Goal: Information Seeking & Learning: Find specific fact

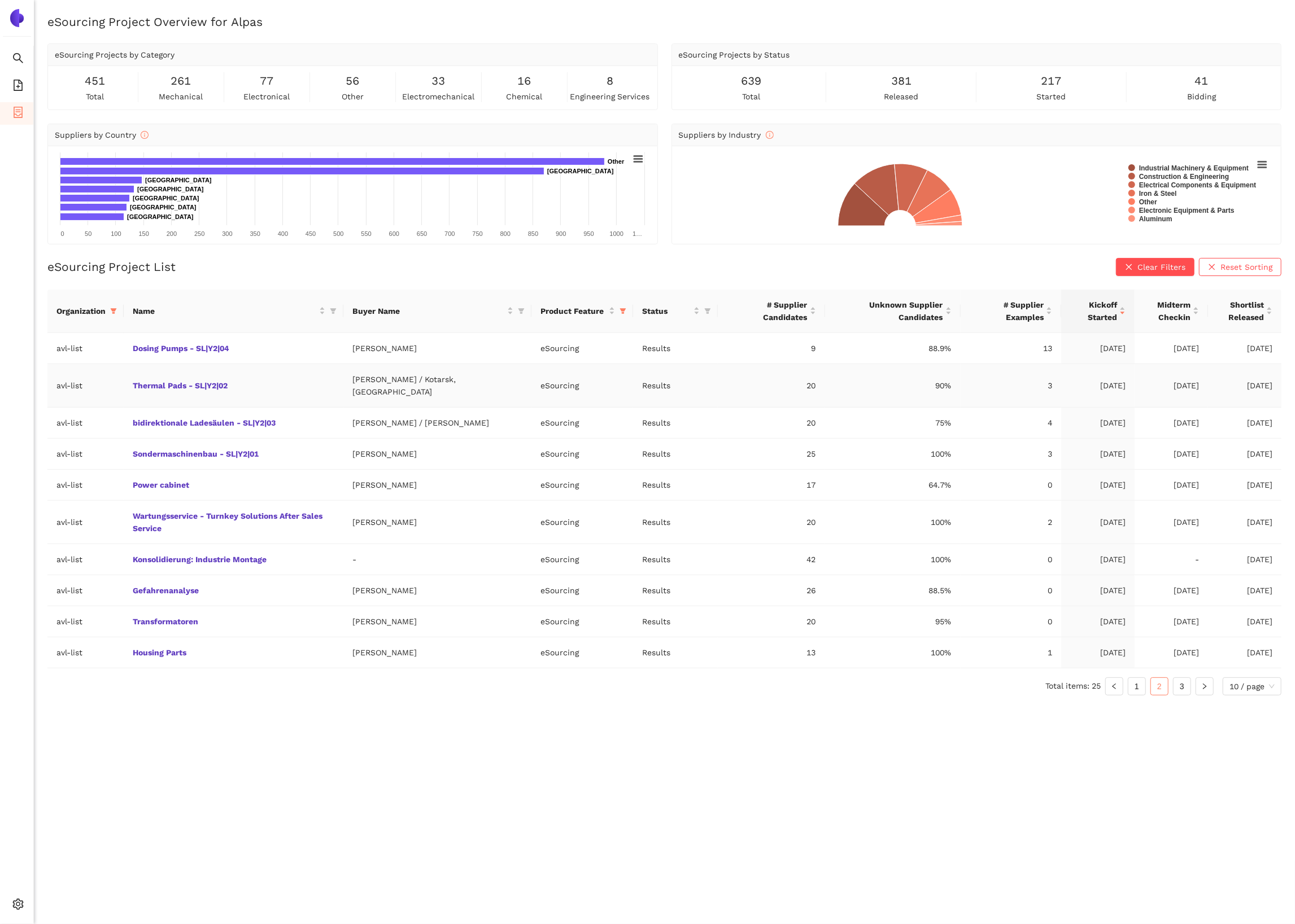
click at [270, 383] on td "Thermal Pads - SL|Y2|02" at bounding box center [233, 385] width 220 height 43
copy link "Thermal Pads - SL|Y2|02"
click at [341, 378] on td "Thermal Pads - SL|Y2|02" at bounding box center [233, 385] width 220 height 43
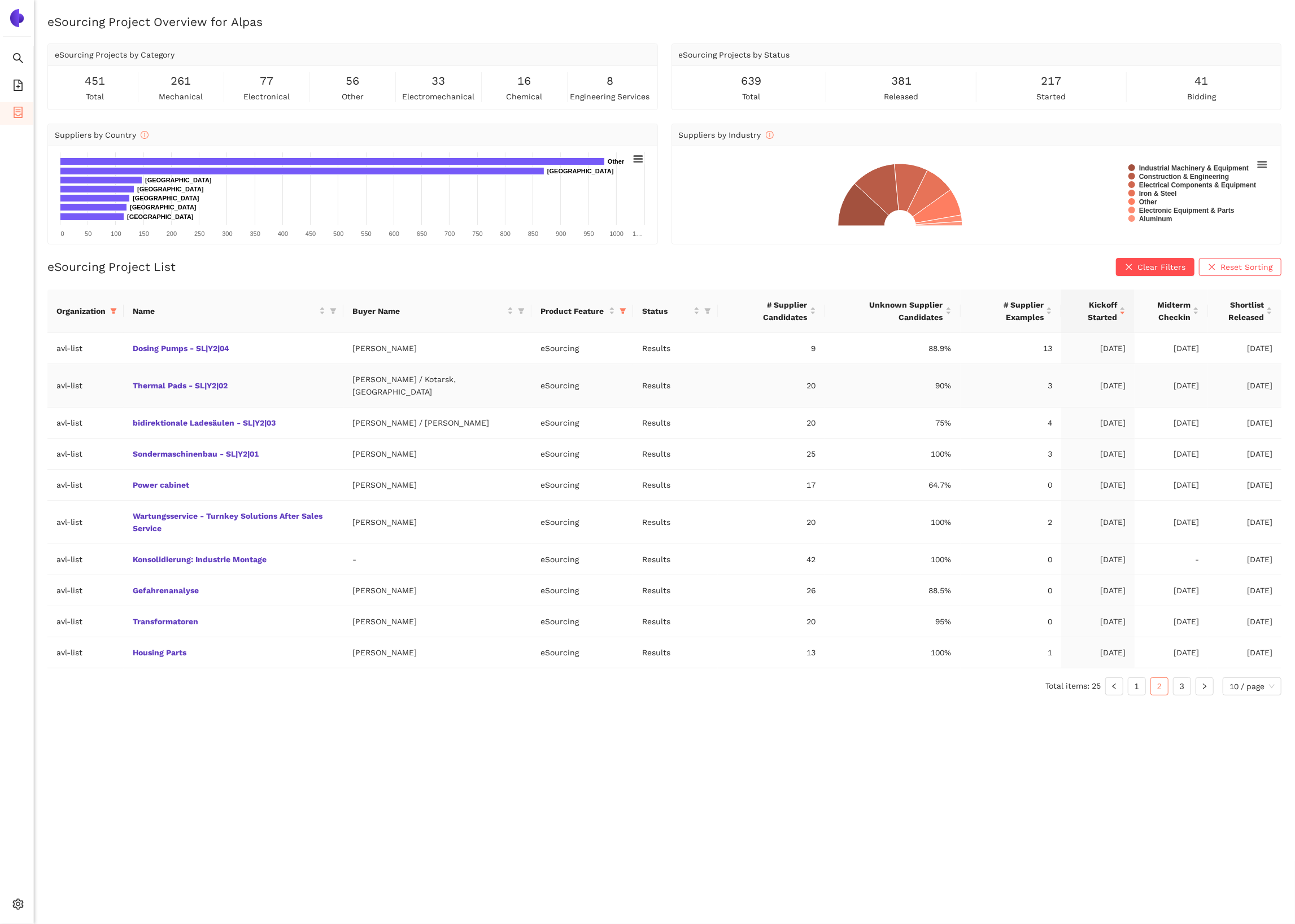
click at [341, 378] on td "Thermal Pads - SL|Y2|02" at bounding box center [233, 385] width 220 height 43
copy link "Thermal Pads - SL|Y2|02"
click at [1137, 678] on link "1" at bounding box center [1137, 687] width 17 height 17
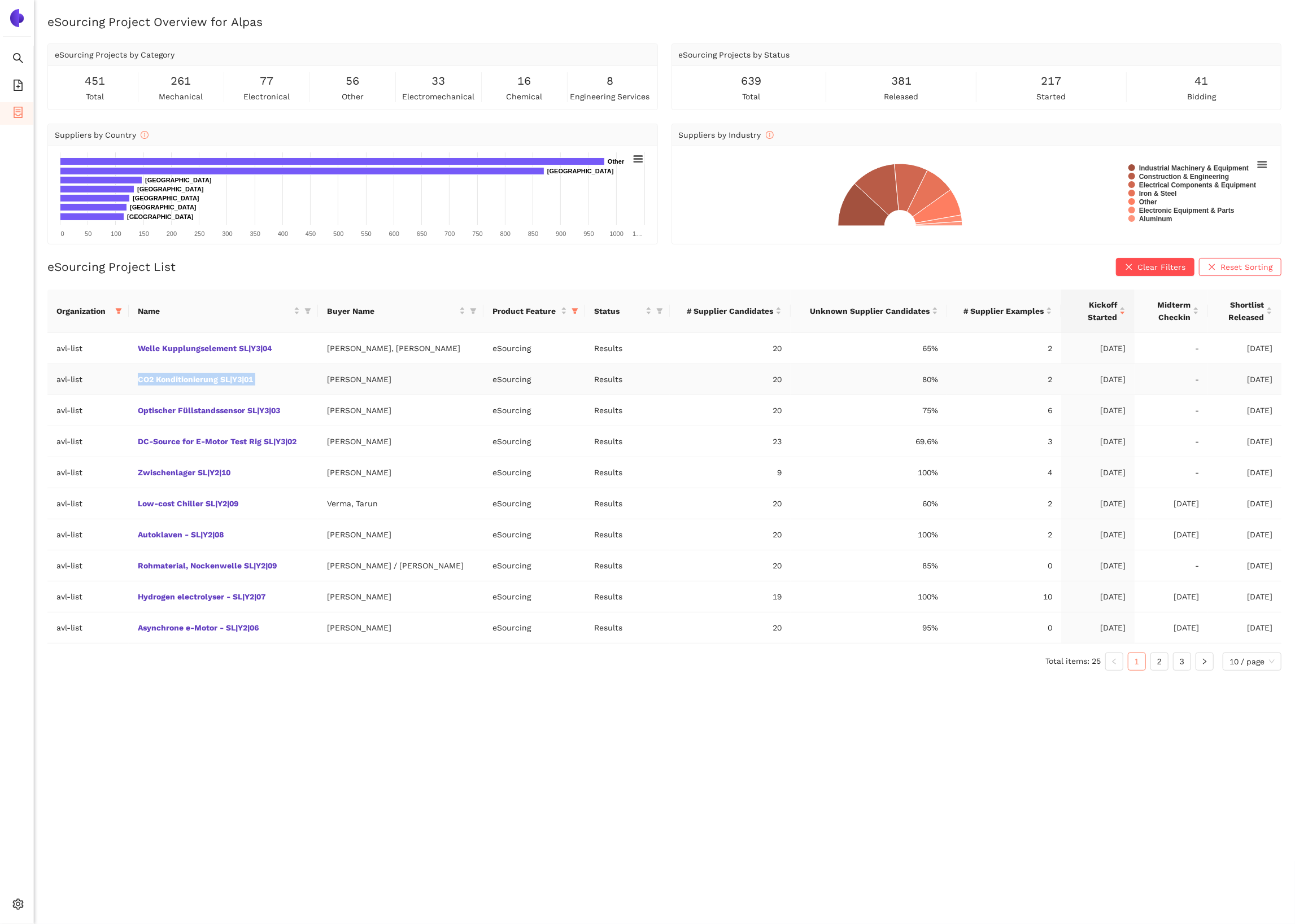
click at [366, 371] on td "[PERSON_NAME]" at bounding box center [400, 379] width 166 height 31
click at [302, 377] on td "CO2 Konditionierung SL|Y3|01" at bounding box center [223, 379] width 189 height 31
click at [378, 382] on td "[PERSON_NAME]" at bounding box center [400, 379] width 166 height 31
drag, startPoint x: 378, startPoint y: 382, endPoint x: 346, endPoint y: 380, distance: 32.1
click at [346, 380] on td "[PERSON_NAME]" at bounding box center [400, 379] width 166 height 31
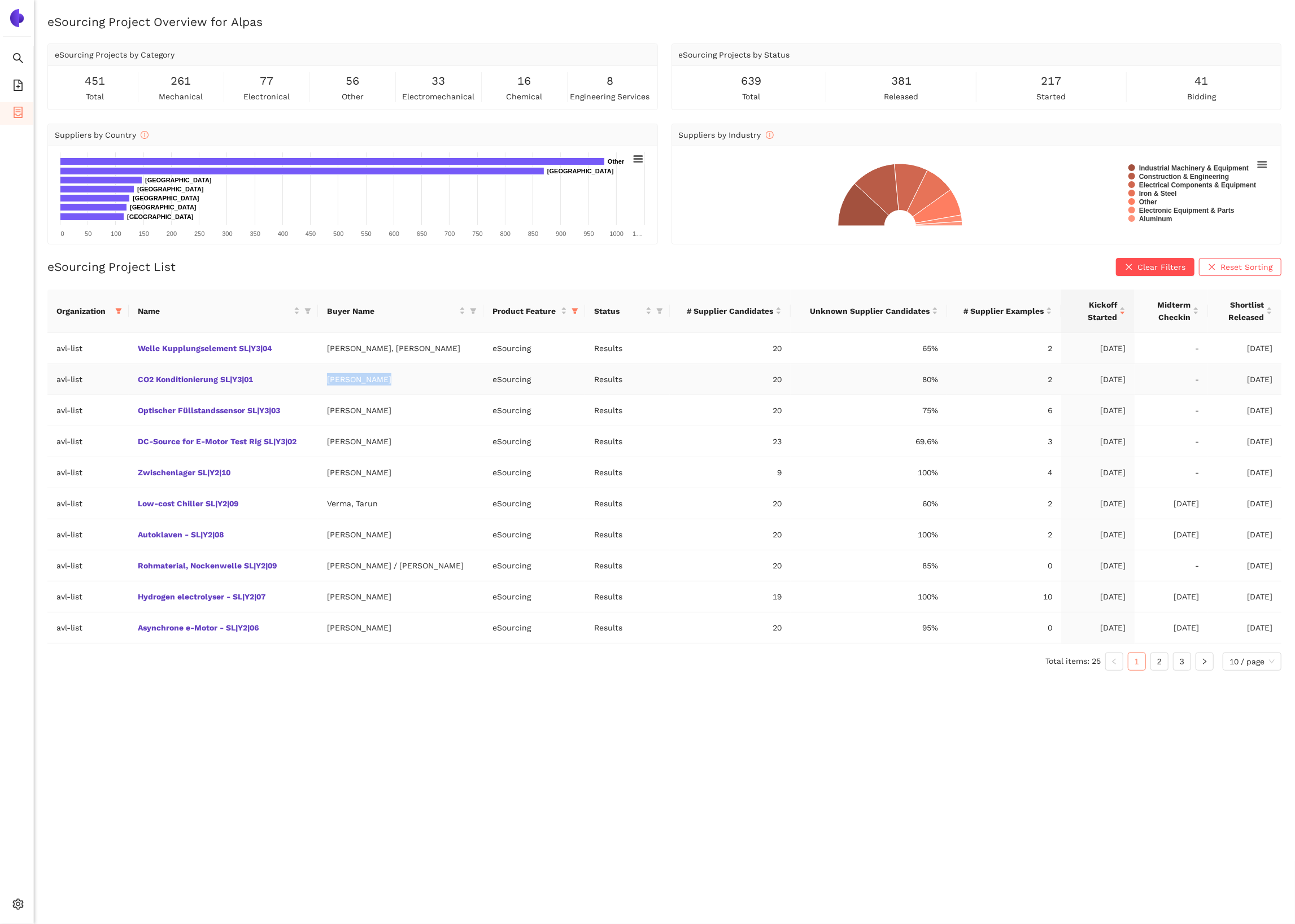
copy td "[PERSON_NAME]"
click at [298, 372] on td "CO2 Konditionierung SL|Y3|01" at bounding box center [223, 379] width 189 height 31
copy link "CO2 Konditionierung SL|Y3|01"
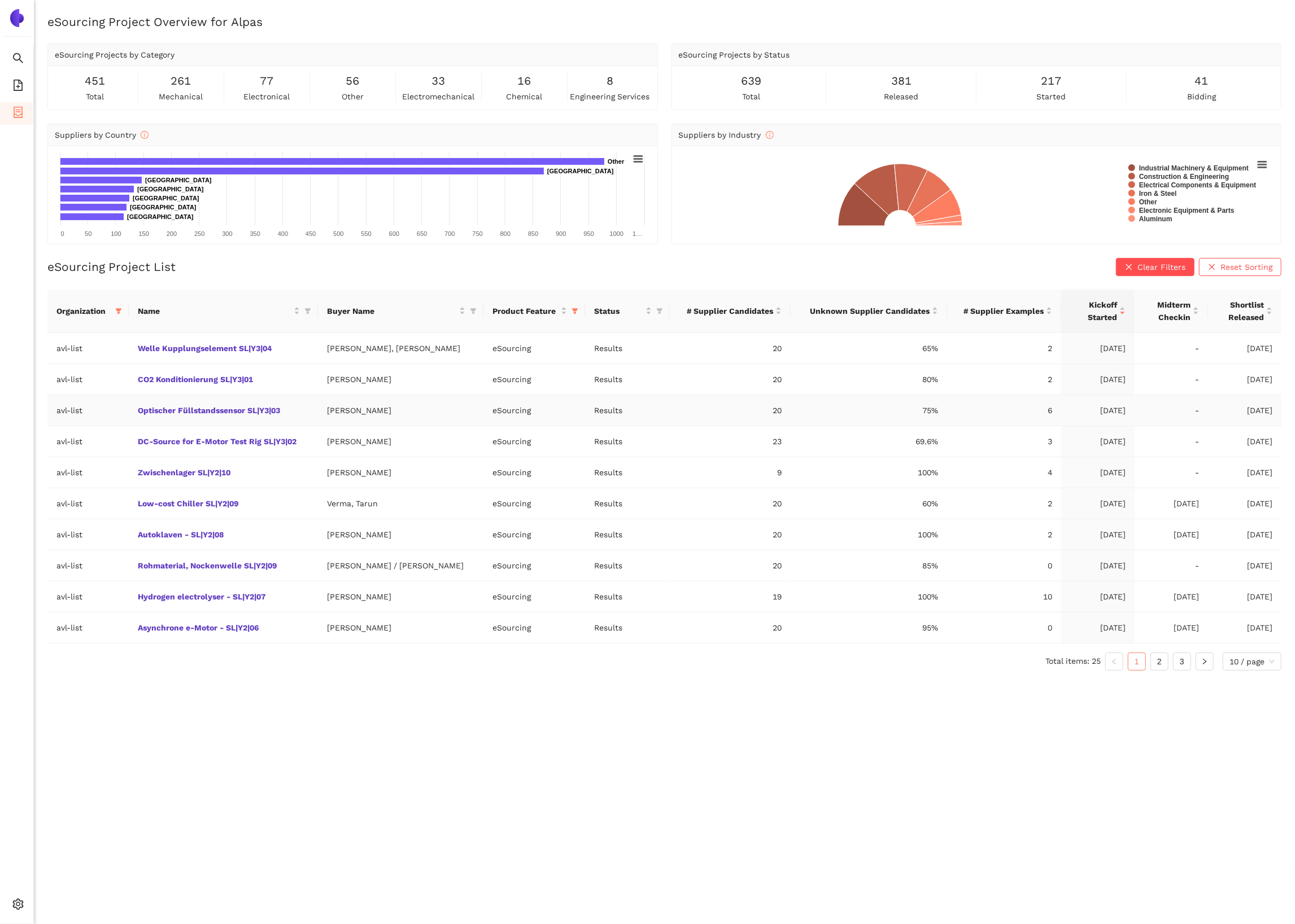
click at [318, 415] on td "Optischer Füllstandssensor SL|Y3|03" at bounding box center [223, 410] width 189 height 31
drag, startPoint x: 323, startPoint y: 415, endPoint x: 381, endPoint y: 412, distance: 58.1
click at [383, 413] on tr "avl-list Optischer Füllstandssensor SL|Y3|03 Paul Dohmen eSourcing Results 20 7…" at bounding box center [664, 410] width 1234 height 31
click at [381, 412] on td "[PERSON_NAME]" at bounding box center [400, 410] width 166 height 31
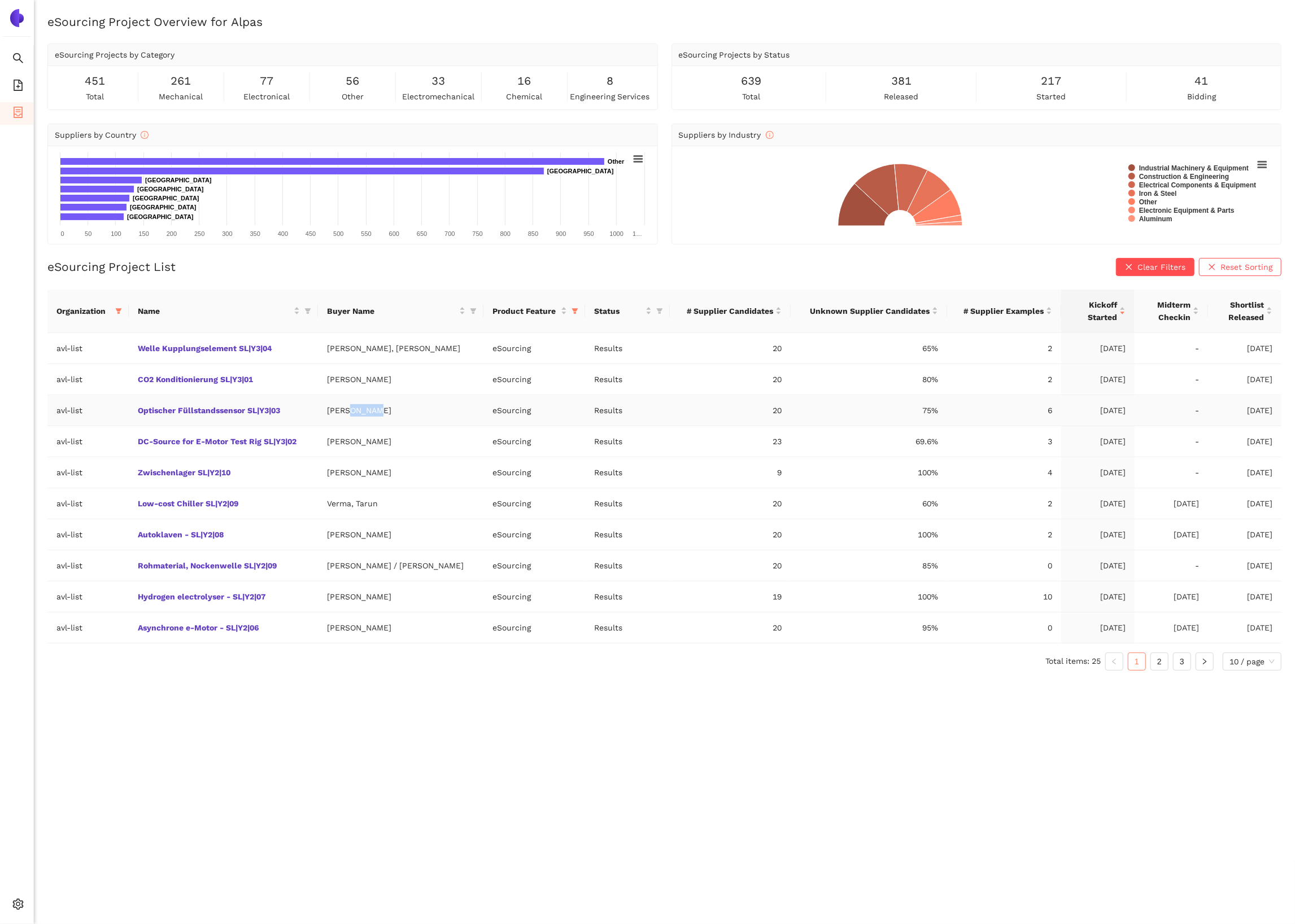
click at [381, 412] on td "[PERSON_NAME]" at bounding box center [400, 410] width 166 height 31
drag, startPoint x: 381, startPoint y: 412, endPoint x: 334, endPoint y: 411, distance: 47.0
click at [334, 411] on td "[PERSON_NAME]" at bounding box center [400, 410] width 166 height 31
copy td "[PERSON_NAME]"
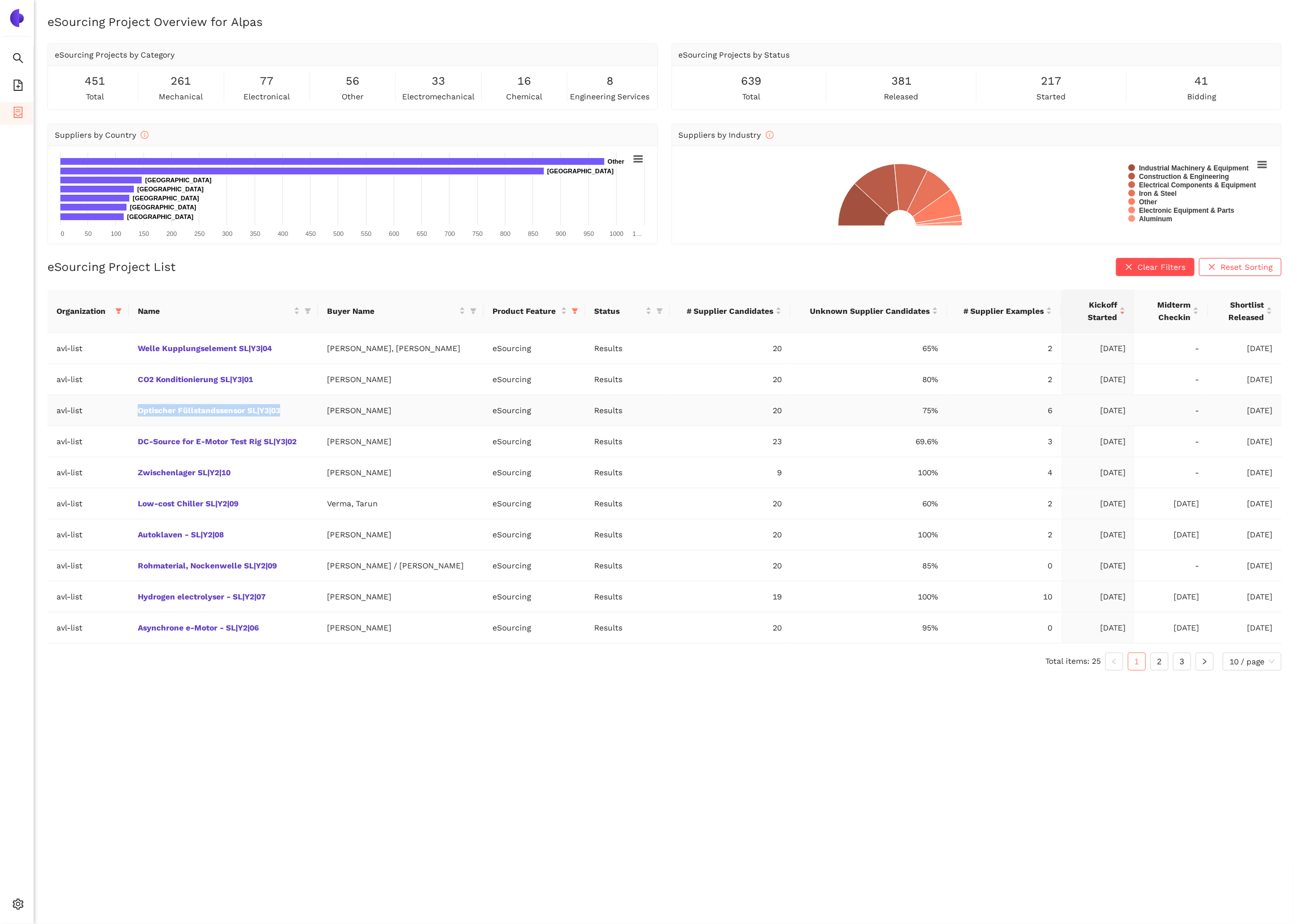
drag, startPoint x: 309, startPoint y: 419, endPoint x: 133, endPoint y: 413, distance: 176.1
click at [133, 413] on td "Optischer Füllstandssensor SL|Y3|03" at bounding box center [223, 410] width 189 height 31
copy link "Optischer Füllstandssensor SL|Y3|03"
click at [301, 350] on td "Welle Kupplungselement SL|Y3|04" at bounding box center [223, 348] width 189 height 31
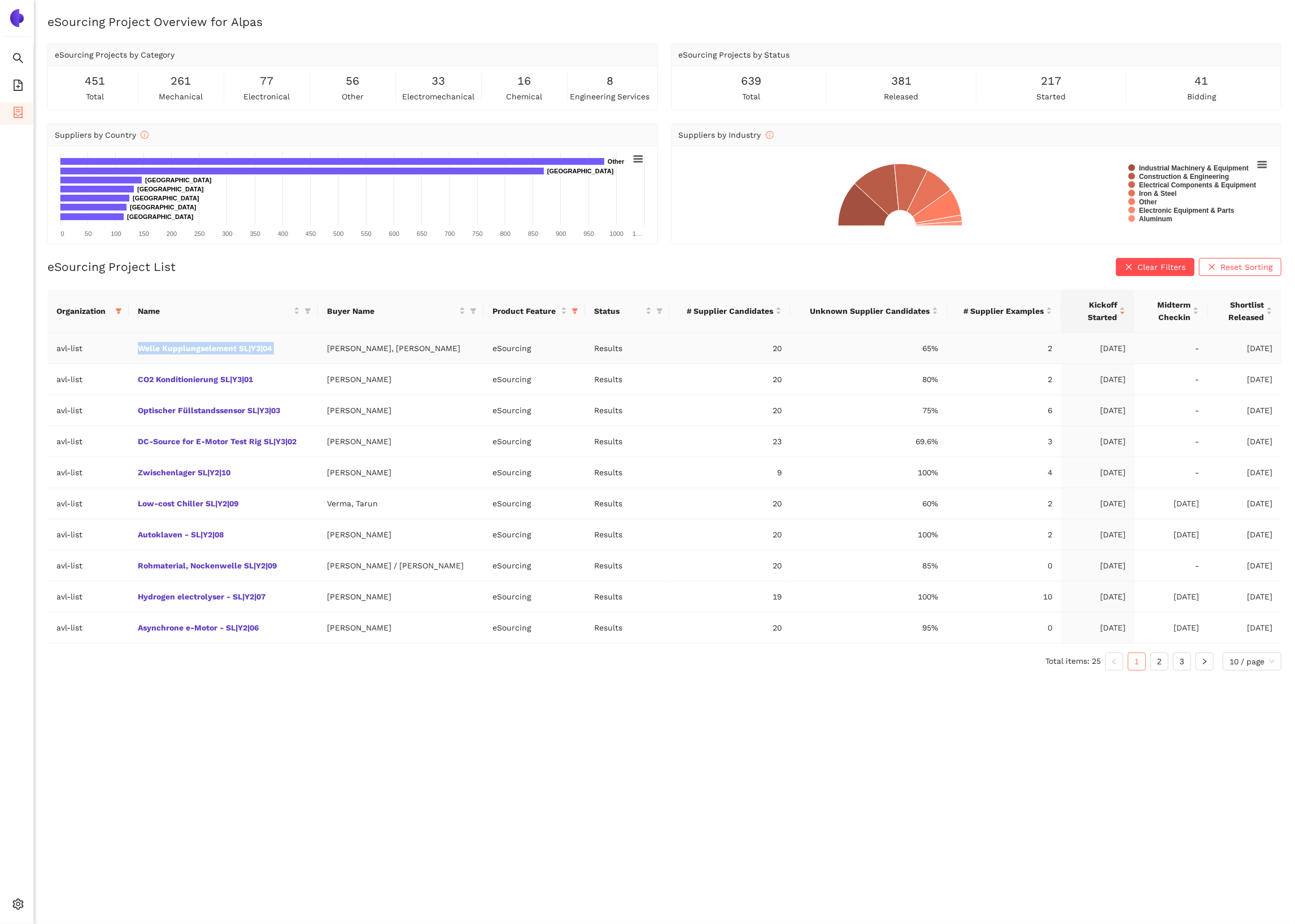
click at [301, 350] on td "Welle Kupplungselement SL|Y3|04" at bounding box center [223, 348] width 189 height 31
copy link "Welle Kupplungselement SL|Y3|04"
click at [294, 345] on td "Welle Kupplungselement SL|Y3|04" at bounding box center [223, 348] width 189 height 31
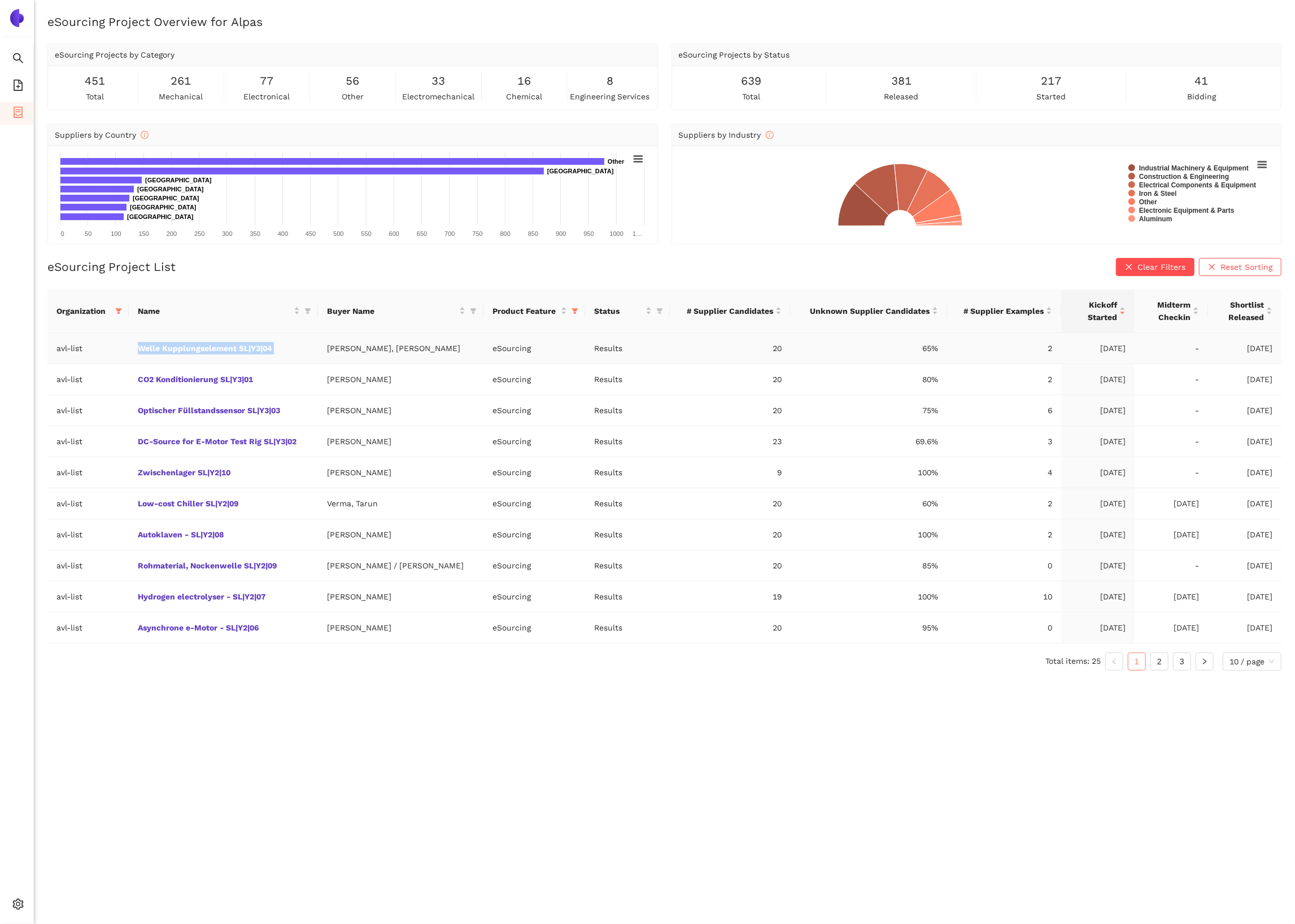
copy link "Welle Kupplungselement SL|Y3|04"
drag, startPoint x: 315, startPoint y: 412, endPoint x: 139, endPoint y: 415, distance: 176.0
click at [139, 415] on td "Optischer Füllstandssensor SL|Y3|03" at bounding box center [223, 410] width 189 height 31
copy link "Optischer Füllstandssensor SL|Y3|03"
click at [383, 477] on td "[PERSON_NAME]" at bounding box center [400, 473] width 166 height 31
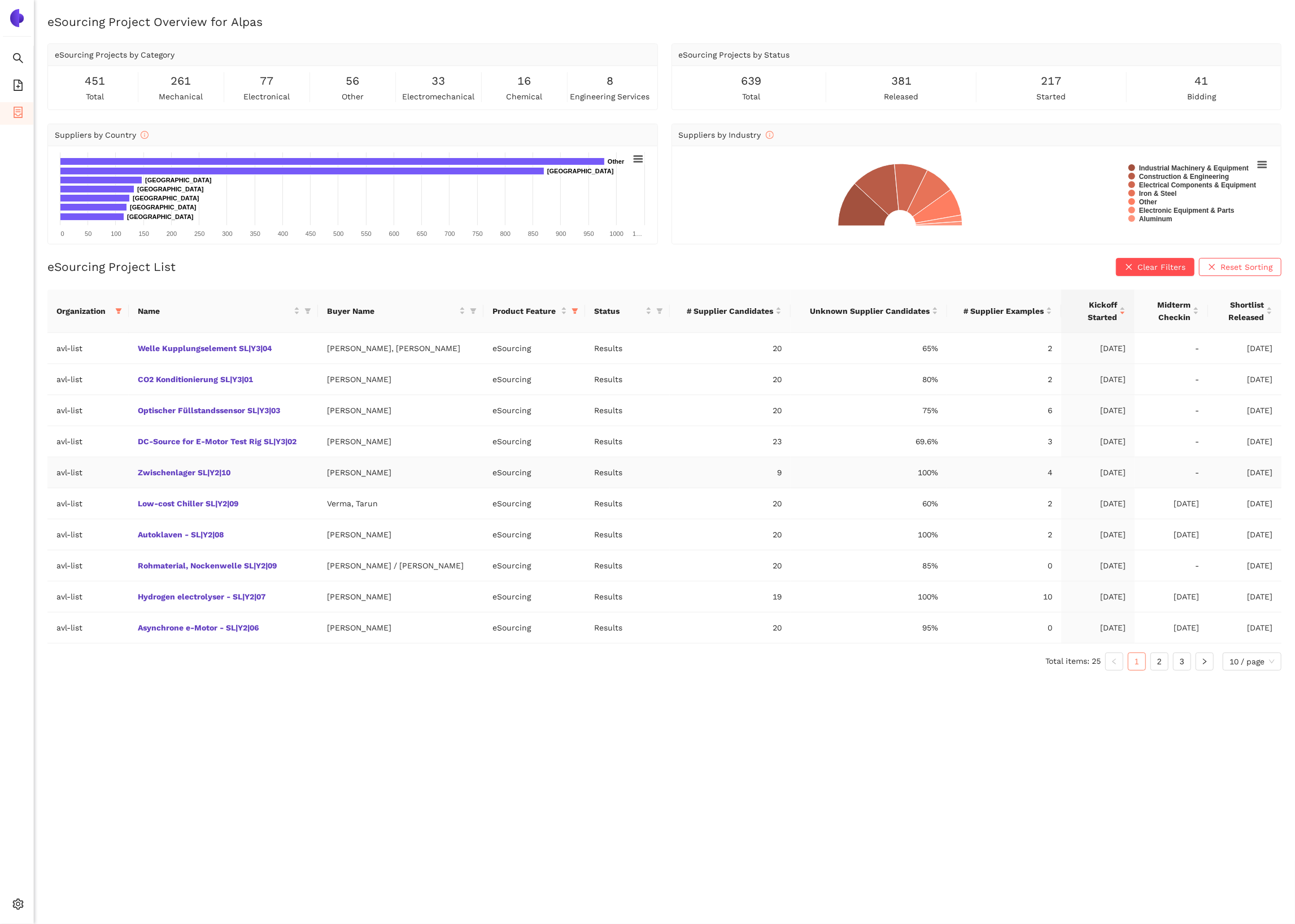
drag, startPoint x: 383, startPoint y: 477, endPoint x: 343, endPoint y: 477, distance: 40.0
click at [342, 477] on td "[PERSON_NAME]" at bounding box center [400, 473] width 166 height 31
copy td "[PERSON_NAME]"
click at [287, 483] on td "Zwischenlager SL|Y2|10" at bounding box center [223, 473] width 189 height 31
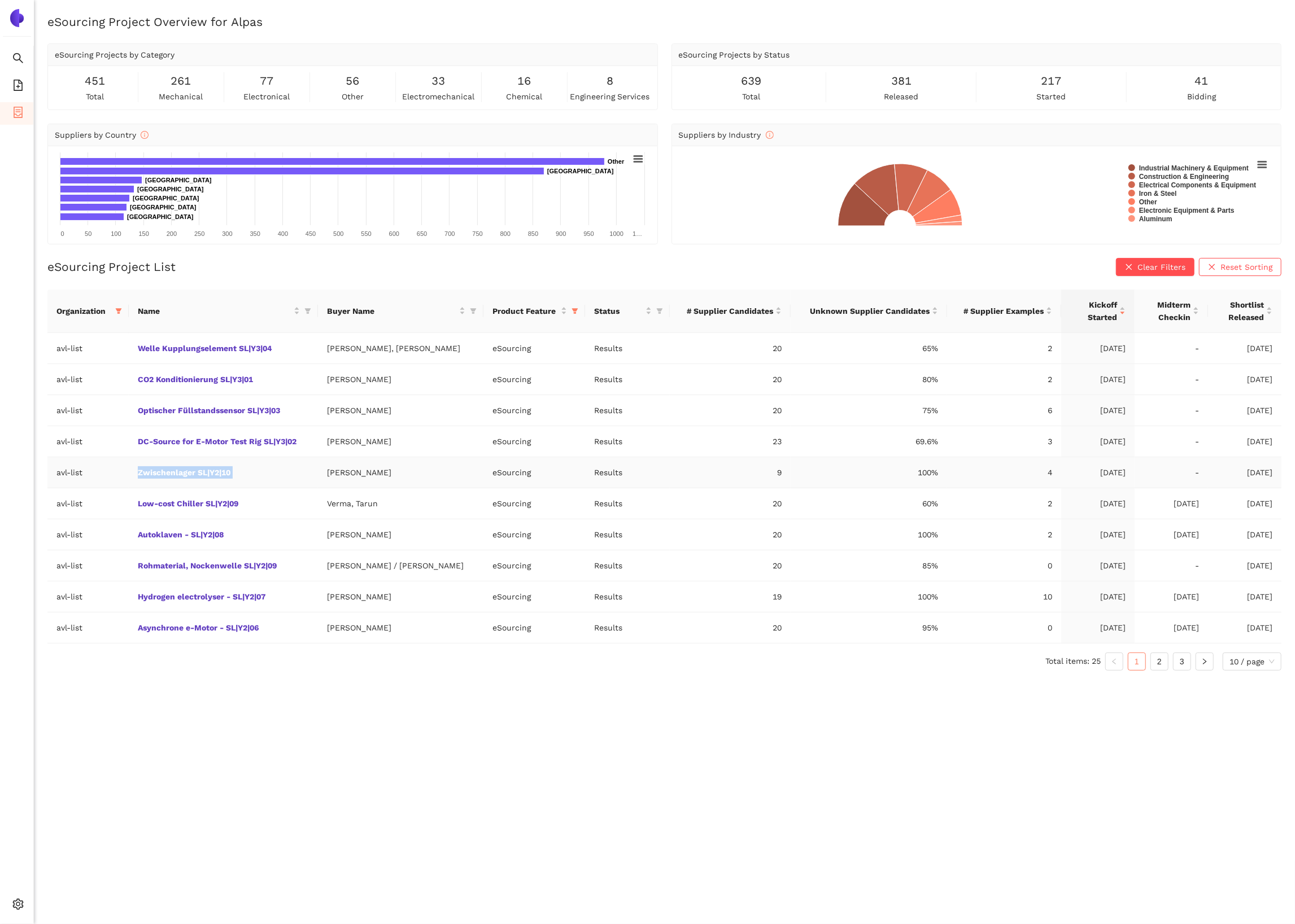
click at [287, 483] on td "Zwischenlager SL|Y2|10" at bounding box center [223, 473] width 189 height 31
click at [273, 507] on td "Low-cost Chiller SL|Y2|09" at bounding box center [223, 503] width 189 height 31
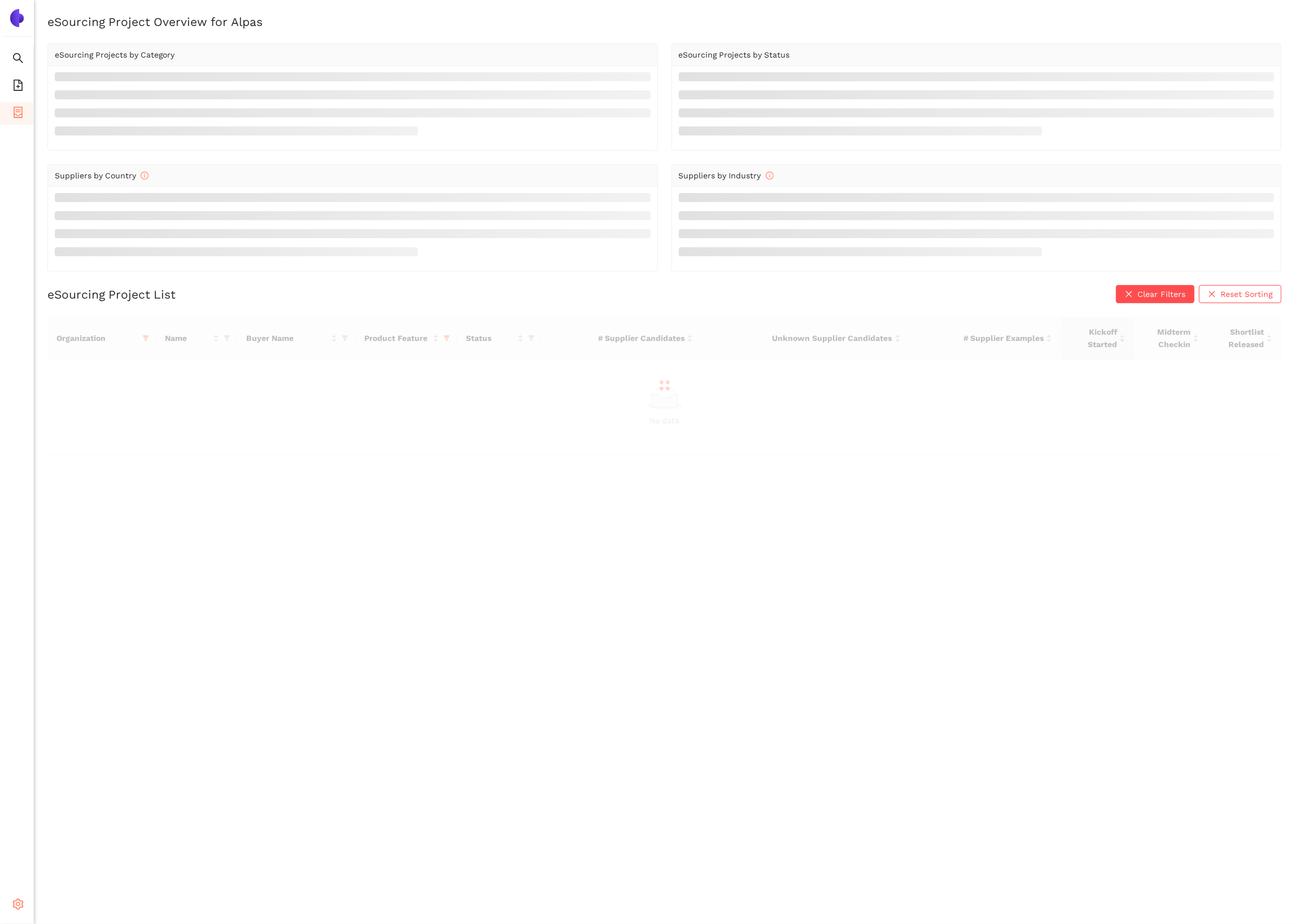
click at [19, 898] on span "setting" at bounding box center [18, 906] width 11 height 23
click at [84, 849] on span "My Organization" at bounding box center [87, 851] width 62 height 9
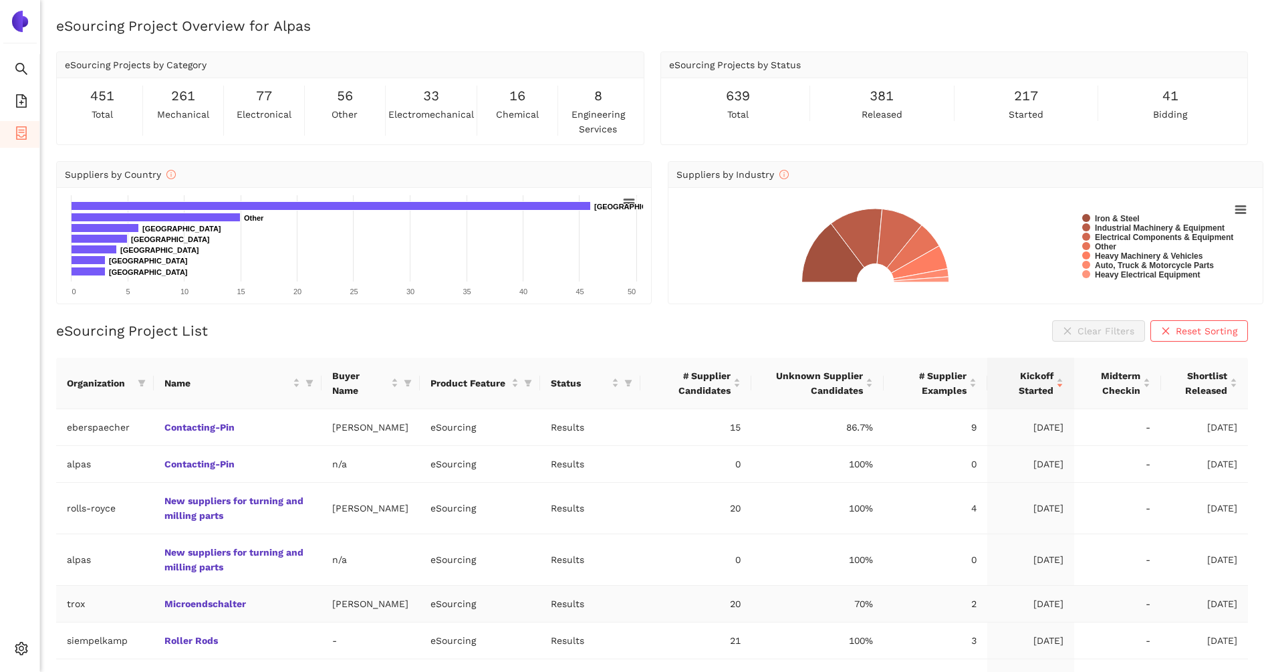
scroll to position [202, 0]
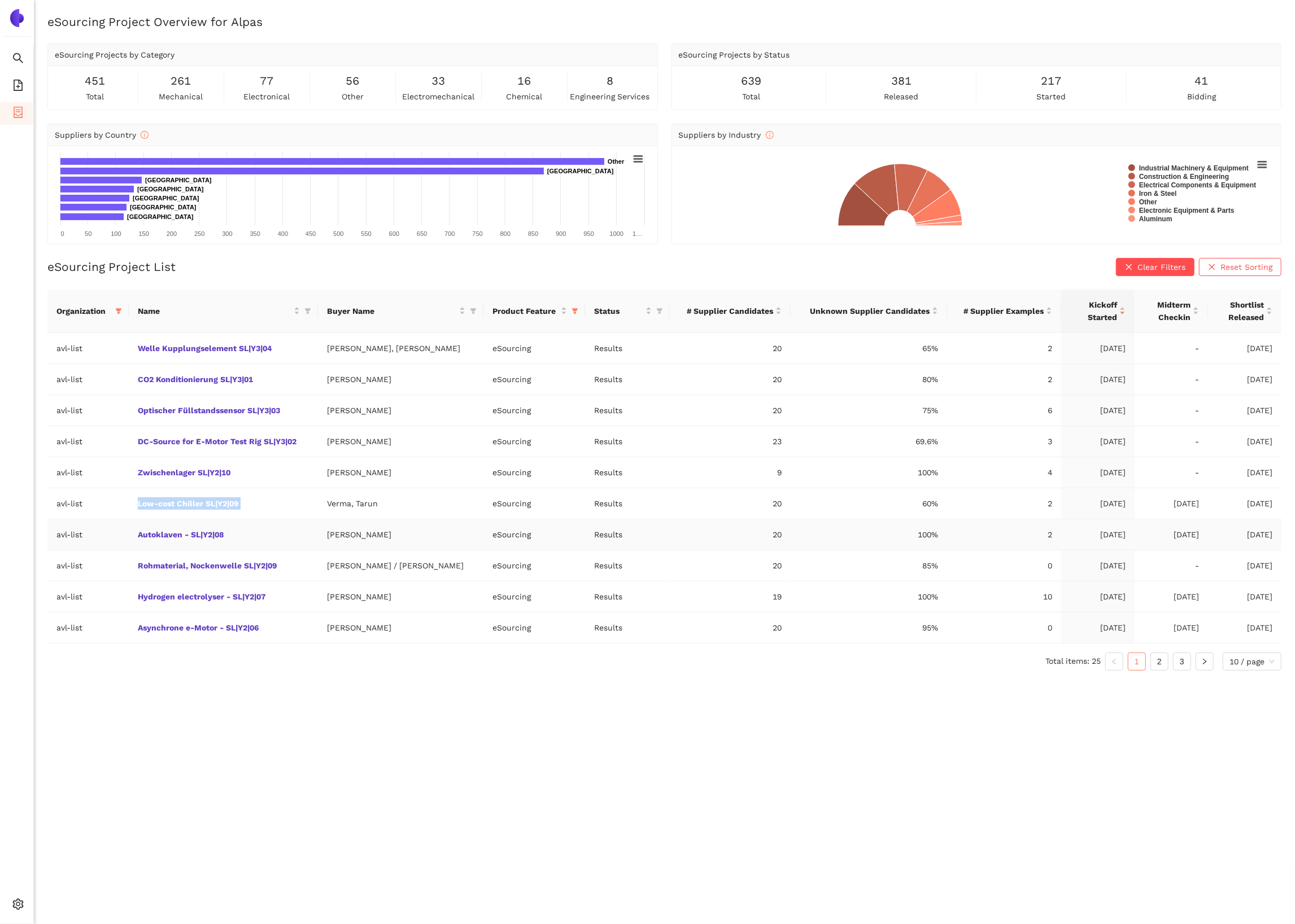
click at [238, 535] on td "Autoklaven - SL|Y2|08" at bounding box center [223, 535] width 189 height 31
copy link "Autoklaven - SL|Y2|08"
click at [1154, 669] on link "2" at bounding box center [1159, 662] width 17 height 17
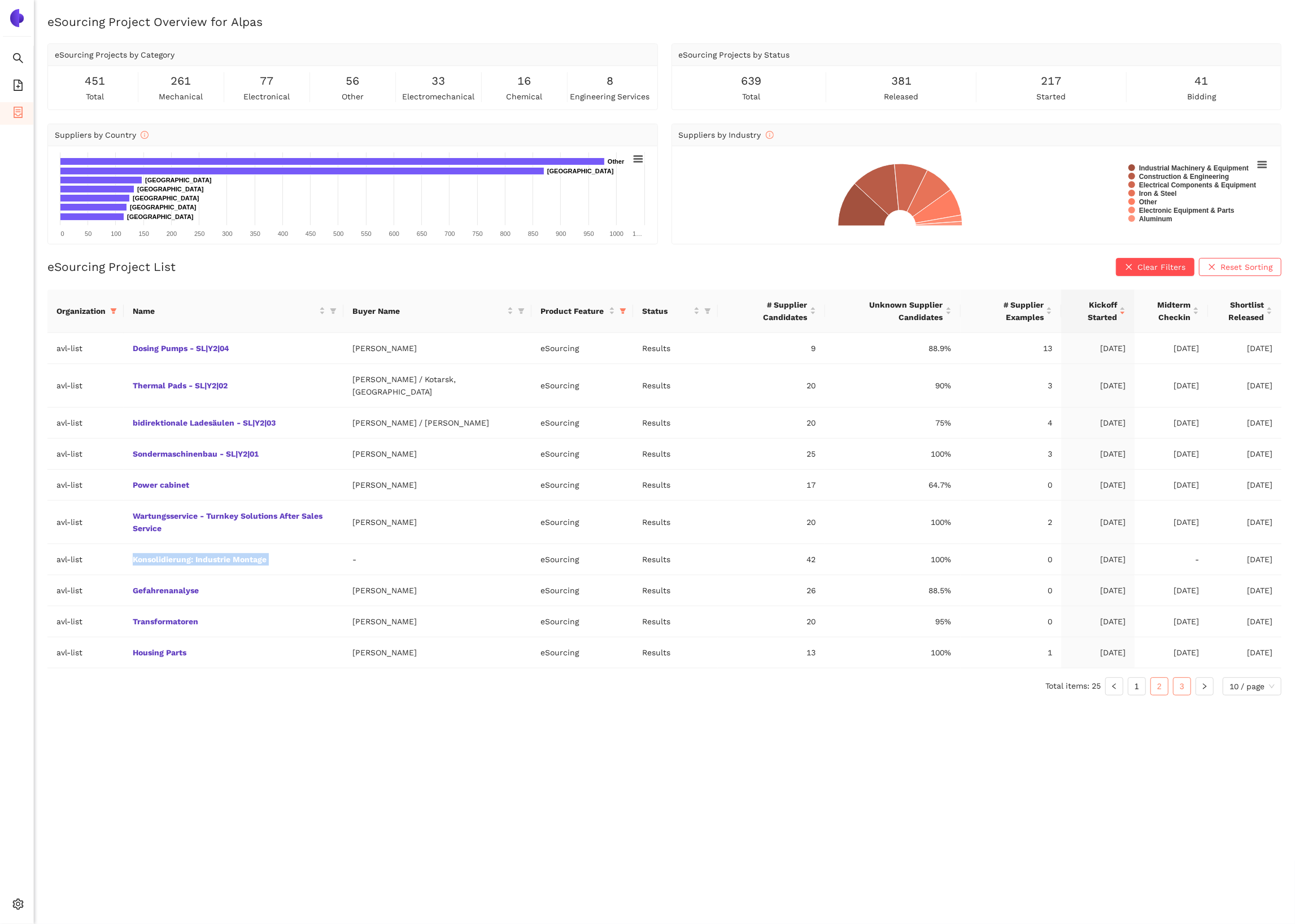
click at [1183, 678] on link "3" at bounding box center [1182, 687] width 17 height 17
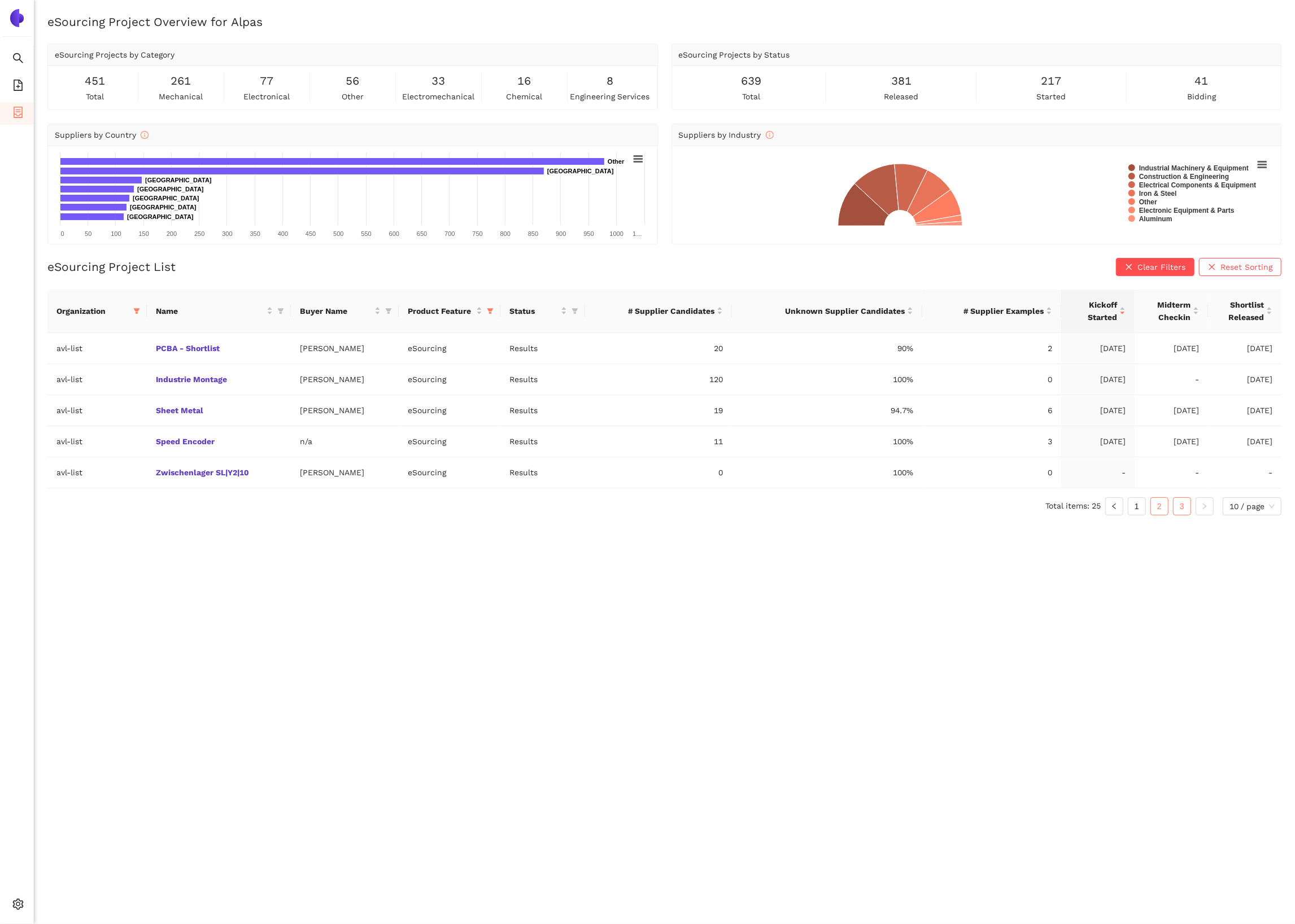
click at [1159, 510] on link "2" at bounding box center [1159, 507] width 17 height 17
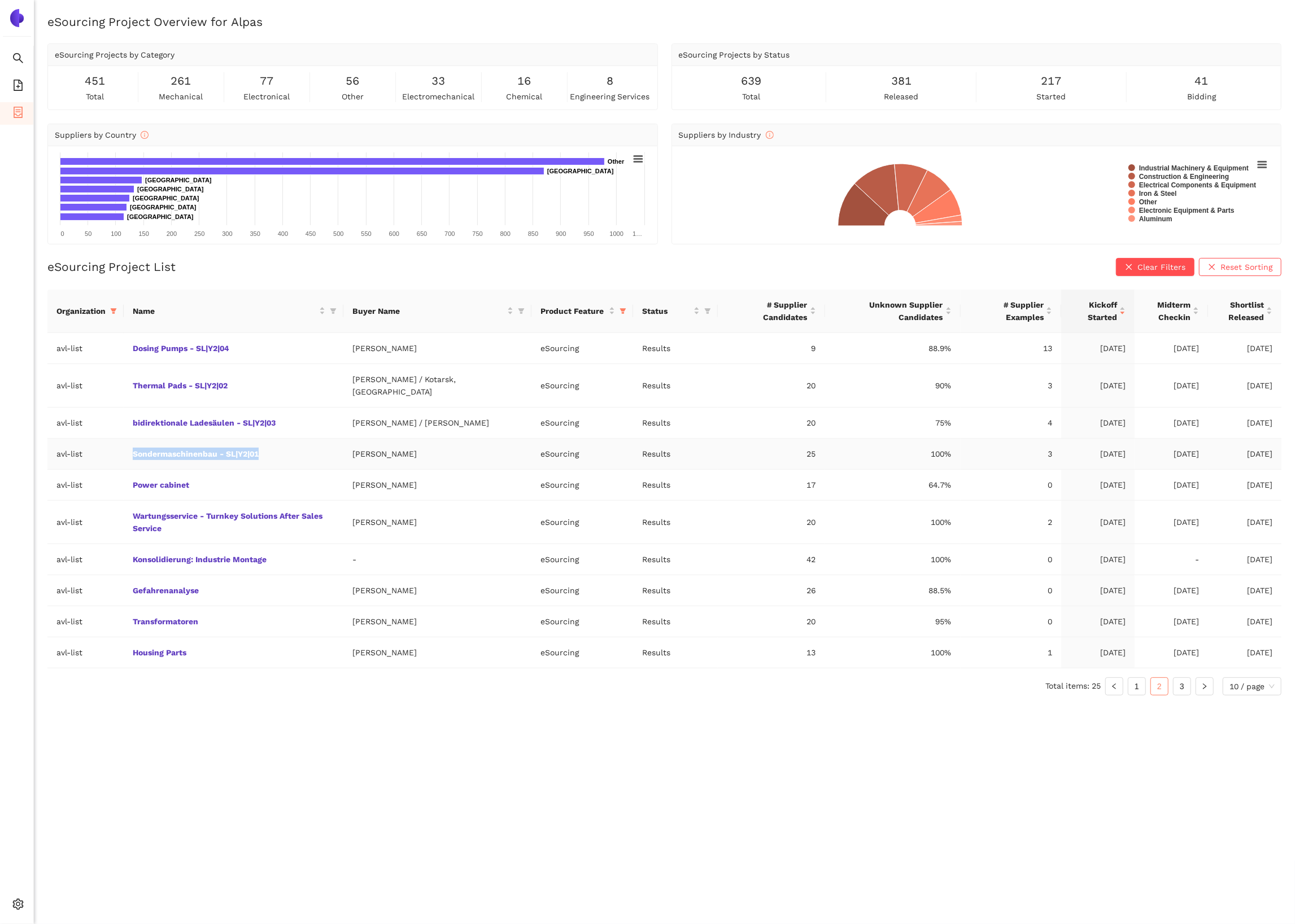
drag, startPoint x: 286, startPoint y: 447, endPoint x: 132, endPoint y: 445, distance: 154.0
click at [132, 445] on td "Sondermaschinenbau - SL|Y2|01" at bounding box center [233, 454] width 220 height 31
copy link "Sondermaschinenbau - SL|Y2|01"
click at [1134, 678] on link "1" at bounding box center [1137, 687] width 17 height 17
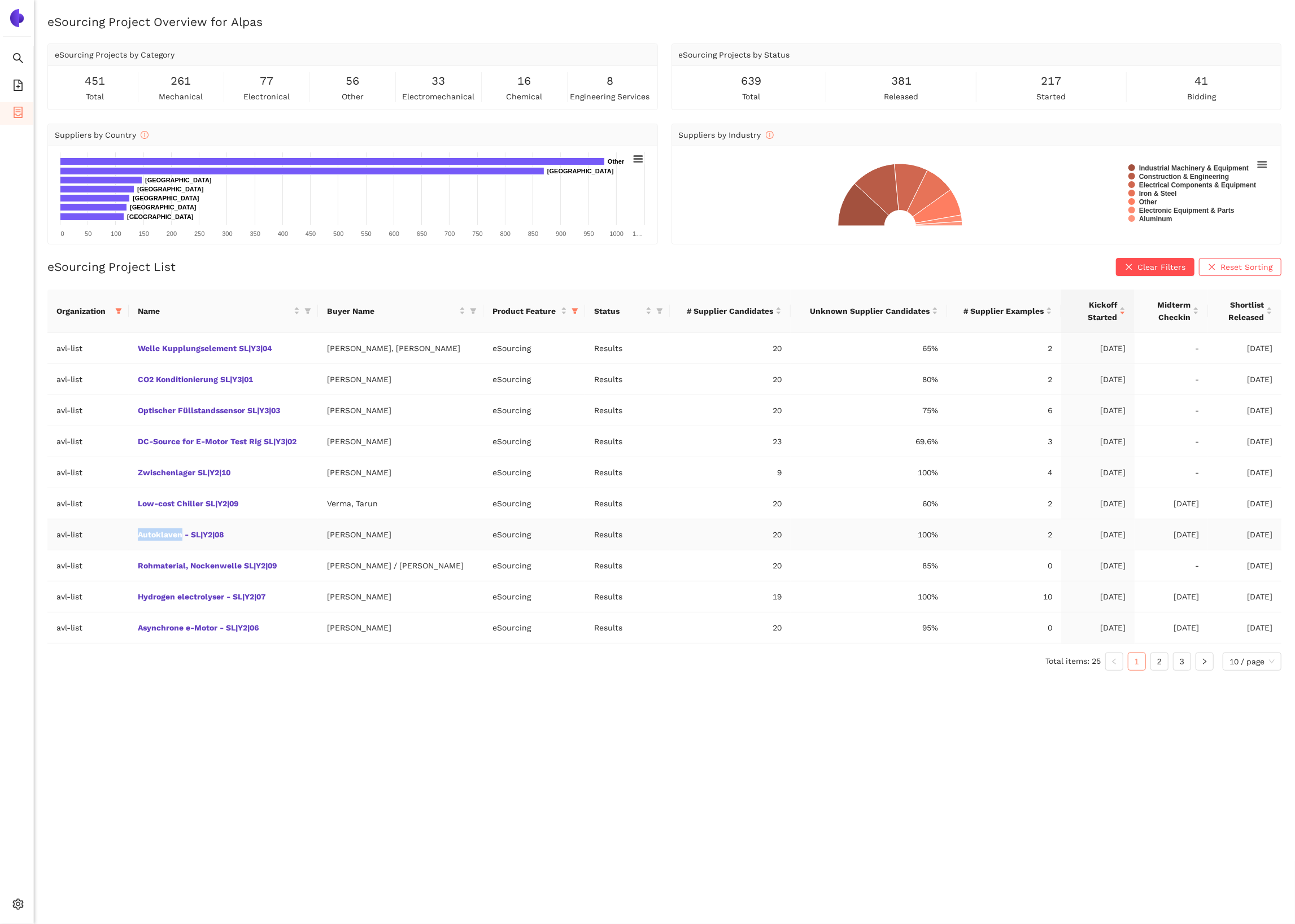
drag, startPoint x: 131, startPoint y: 537, endPoint x: 182, endPoint y: 542, distance: 51.2
click at [183, 542] on td "Autoklaven - SL|Y2|08" at bounding box center [223, 535] width 189 height 31
copy link "Autoklaven"
click at [374, 540] on td "[PERSON_NAME]" at bounding box center [400, 535] width 166 height 31
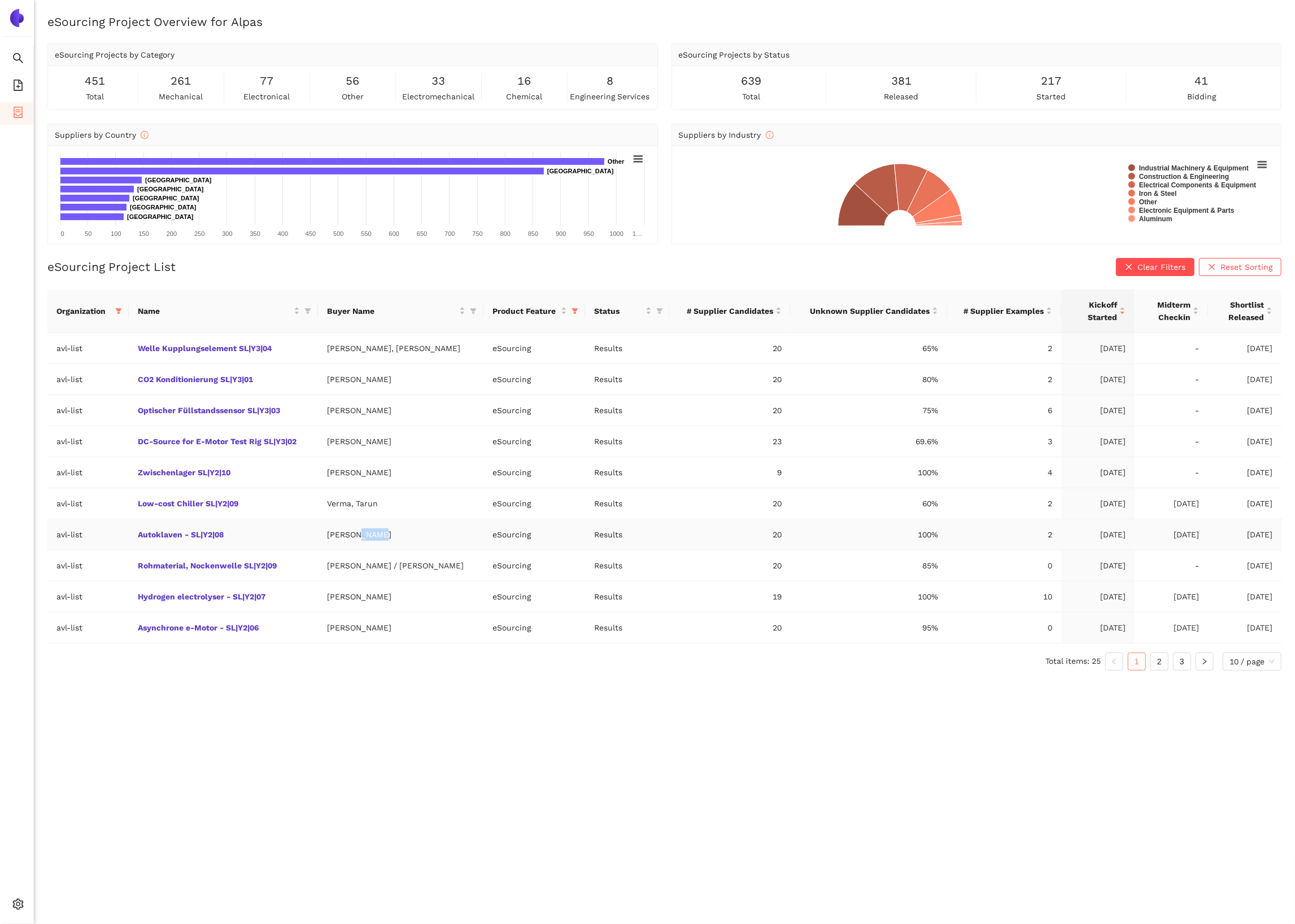
copy td "Tosic"
click at [314, 599] on td "Hydrogen electrolyser - SL|Y2|07" at bounding box center [223, 597] width 189 height 31
copy link "Hydrogen electrolyser - SL|Y2|07"
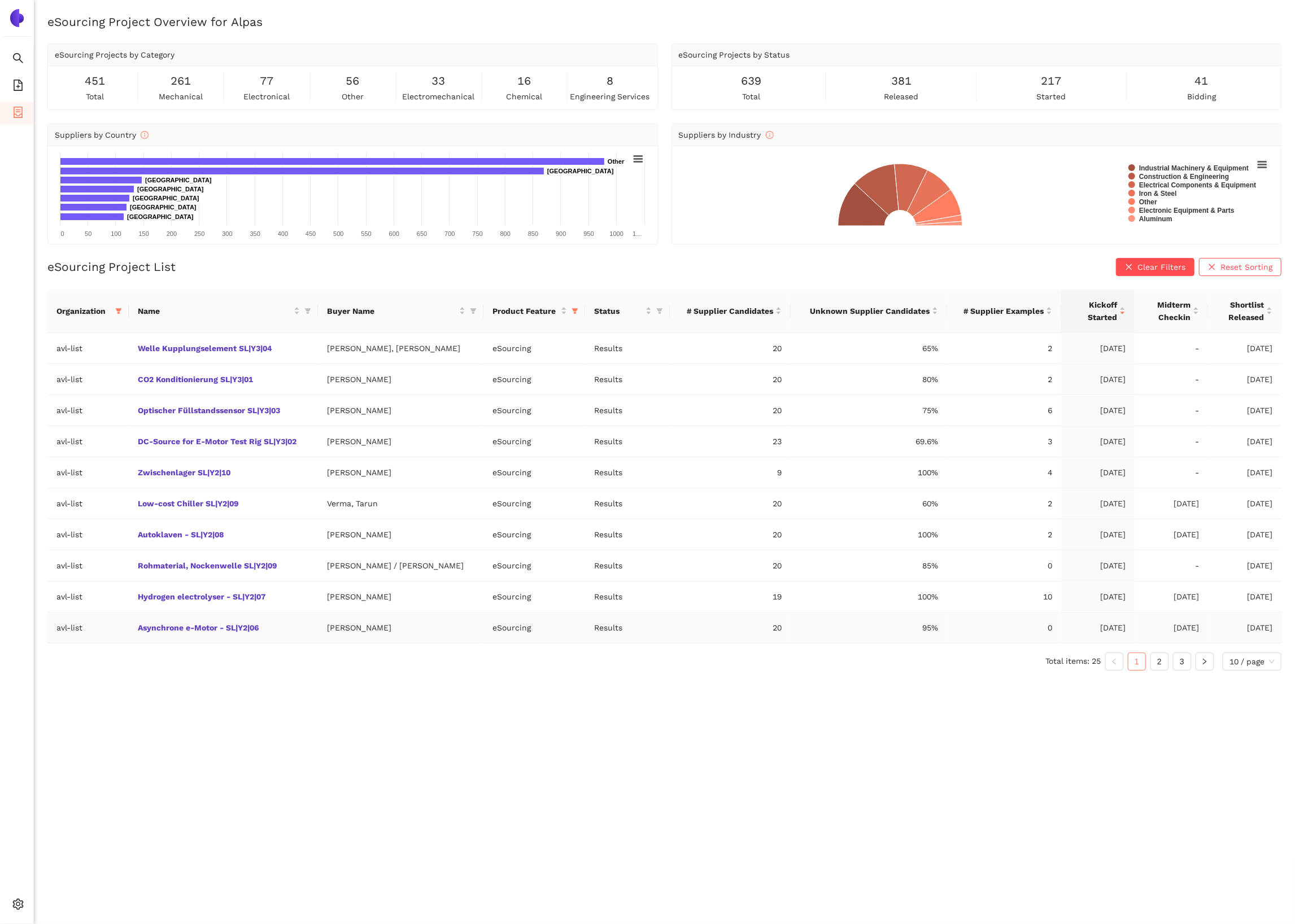
click at [373, 622] on td "[PERSON_NAME]" at bounding box center [400, 628] width 166 height 31
click at [373, 635] on td "[PERSON_NAME]" at bounding box center [400, 628] width 166 height 31
copy td "[PERSON_NAME]"
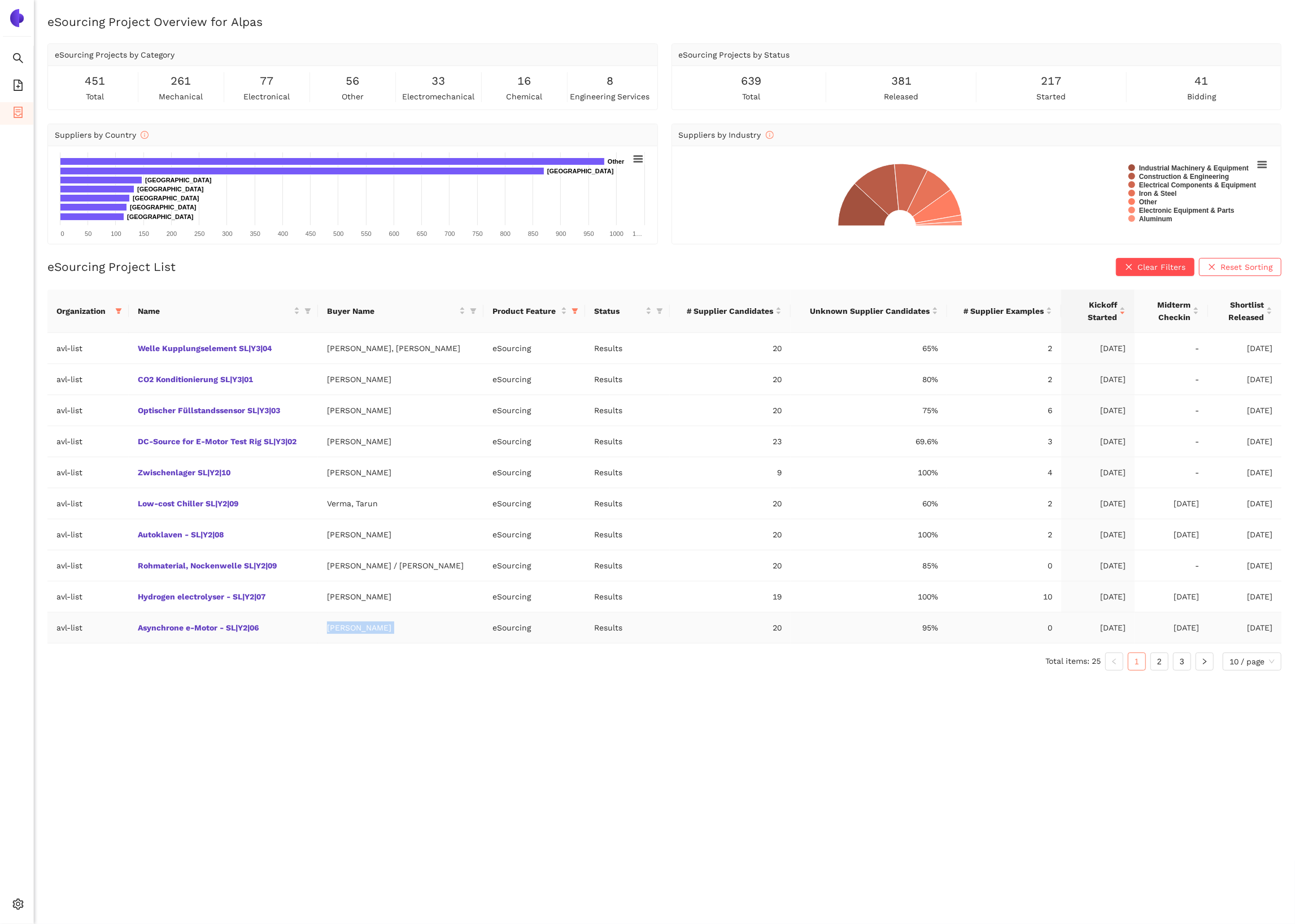
click at [286, 628] on td "Asynchrone e-Motor - SL|Y2|06" at bounding box center [223, 628] width 189 height 31
copy link "Asynchrone e-Motor - SL|Y2|06"
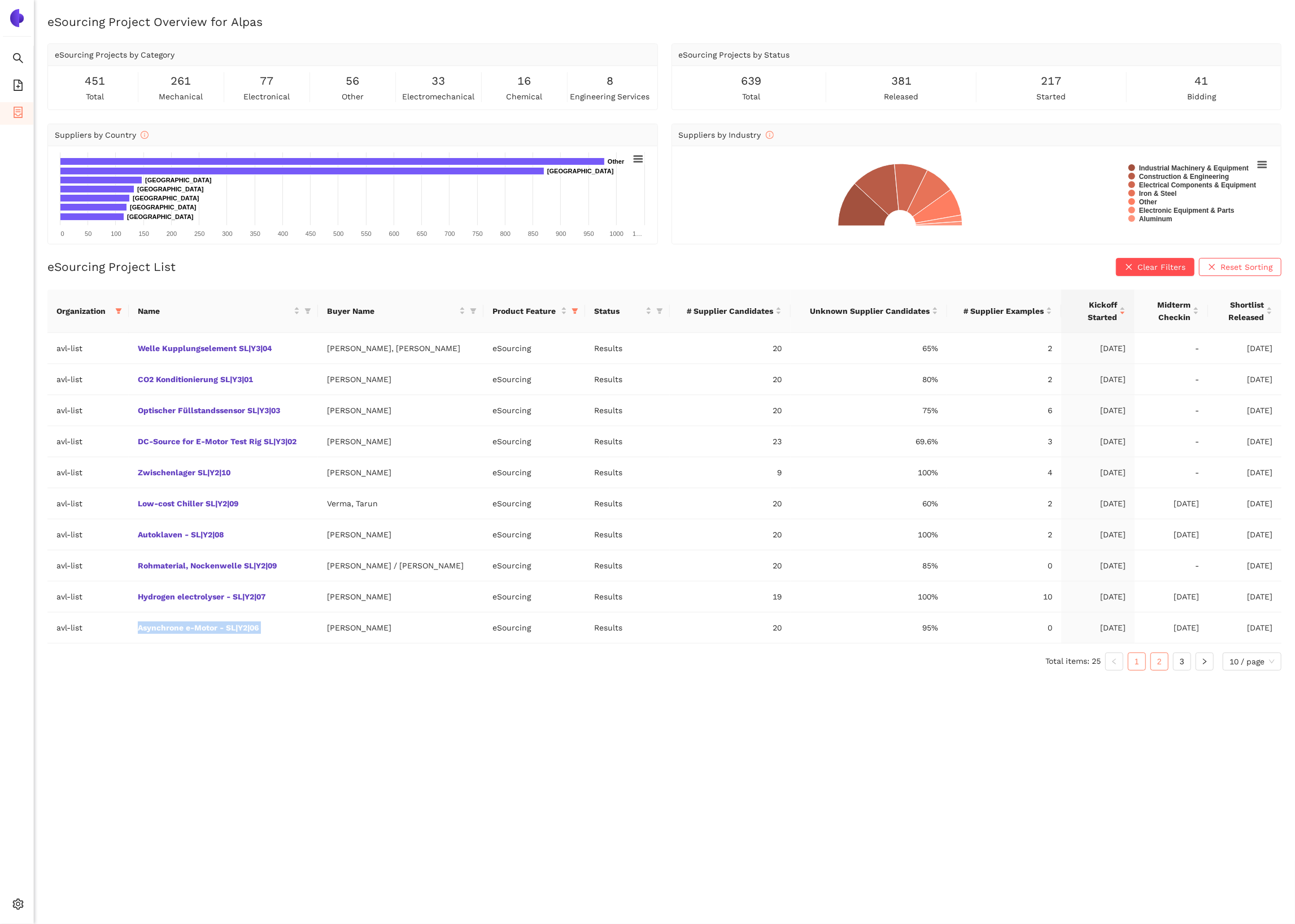
click at [1156, 671] on link "2" at bounding box center [1159, 662] width 17 height 17
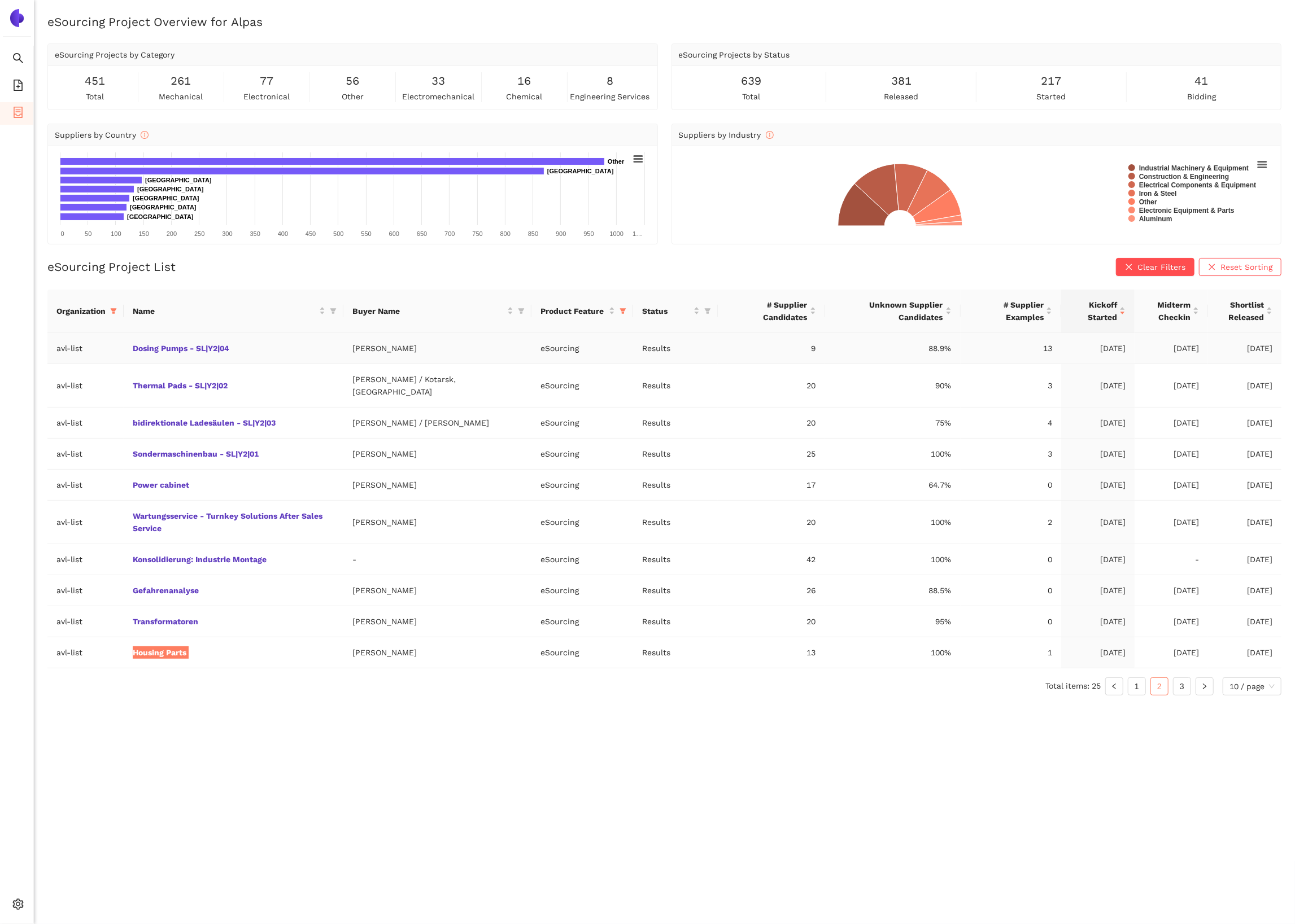
click at [415, 355] on td "Masoud Mirsaeidi" at bounding box center [437, 348] width 188 height 31
copy td "Masoud Mirsaeidi"
click at [343, 352] on td "Dosing Pumps - SL|Y2|04" at bounding box center [233, 348] width 220 height 31
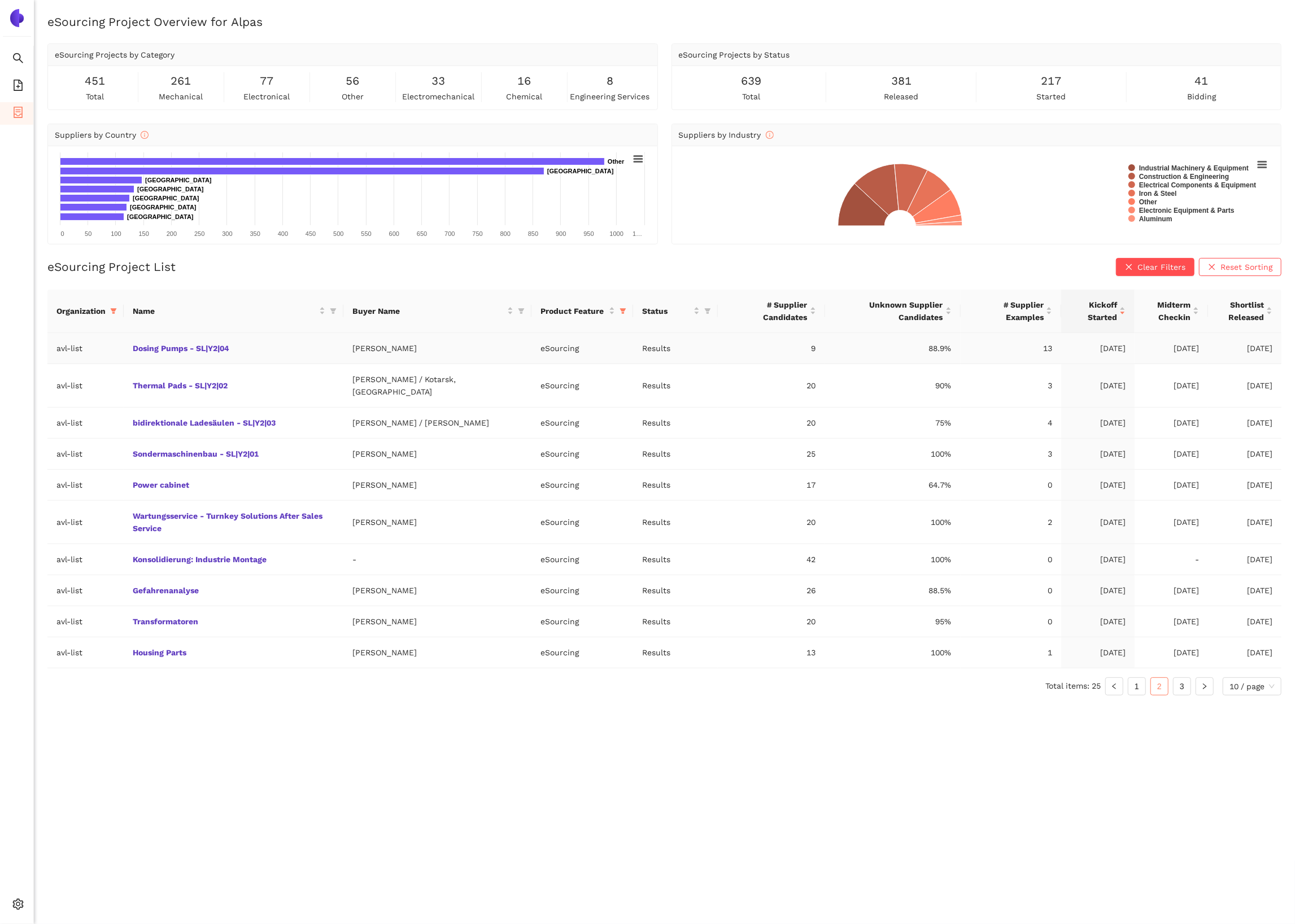
click at [343, 352] on td "Dosing Pumps - SL|Y2|04" at bounding box center [233, 348] width 220 height 31
copy link "Dosing Pumps - SL|Y2|04"
click at [341, 345] on td "Dosing Pumps - SL|Y2|04" at bounding box center [233, 348] width 220 height 31
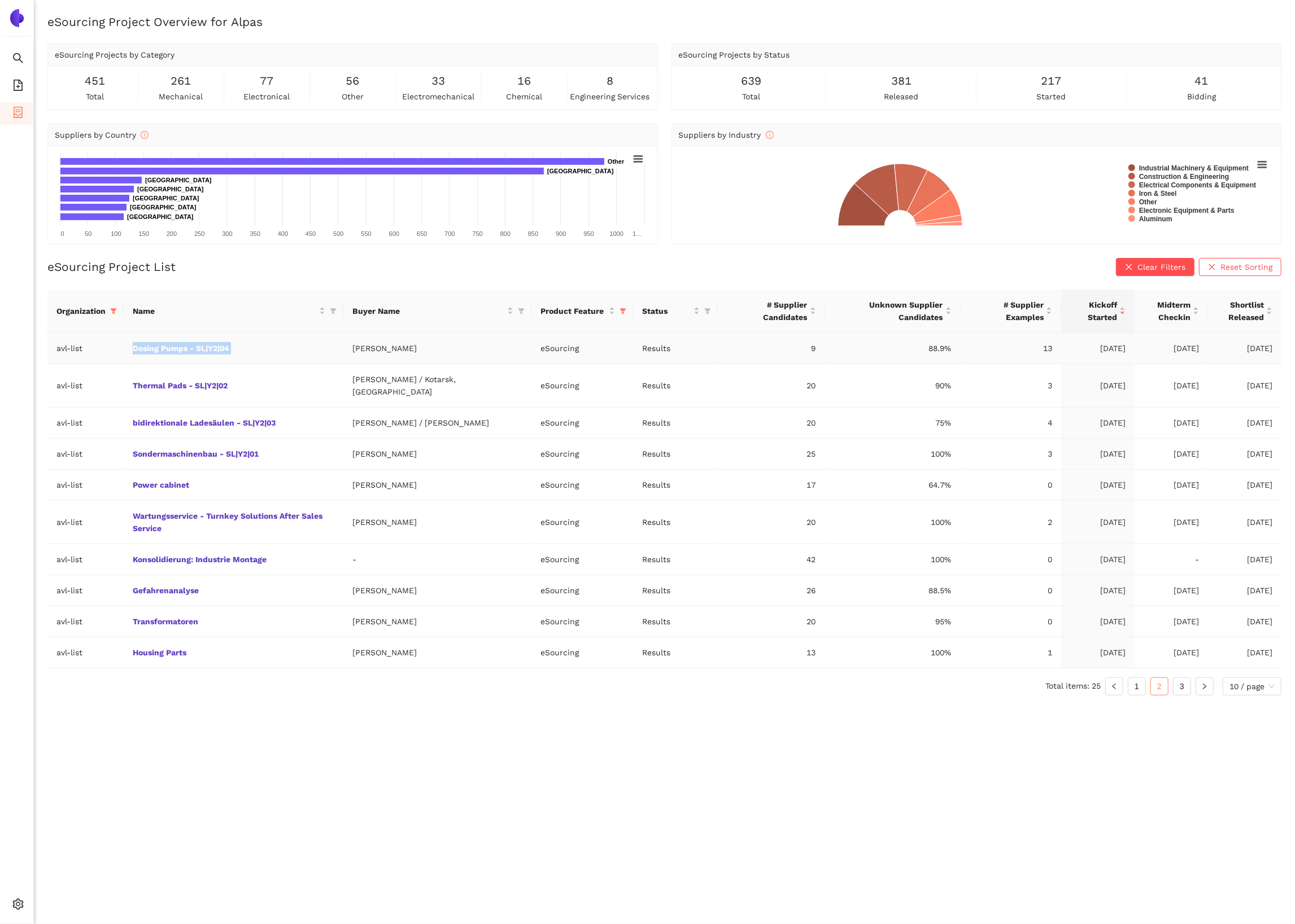
click at [341, 345] on td "Dosing Pumps - SL|Y2|04" at bounding box center [233, 348] width 220 height 31
click at [438, 351] on td "Masoud Mirsaeidi" at bounding box center [437, 348] width 188 height 31
click at [470, 381] on td "Fellner, Martin / Kotarsk, Martin" at bounding box center [437, 385] width 188 height 43
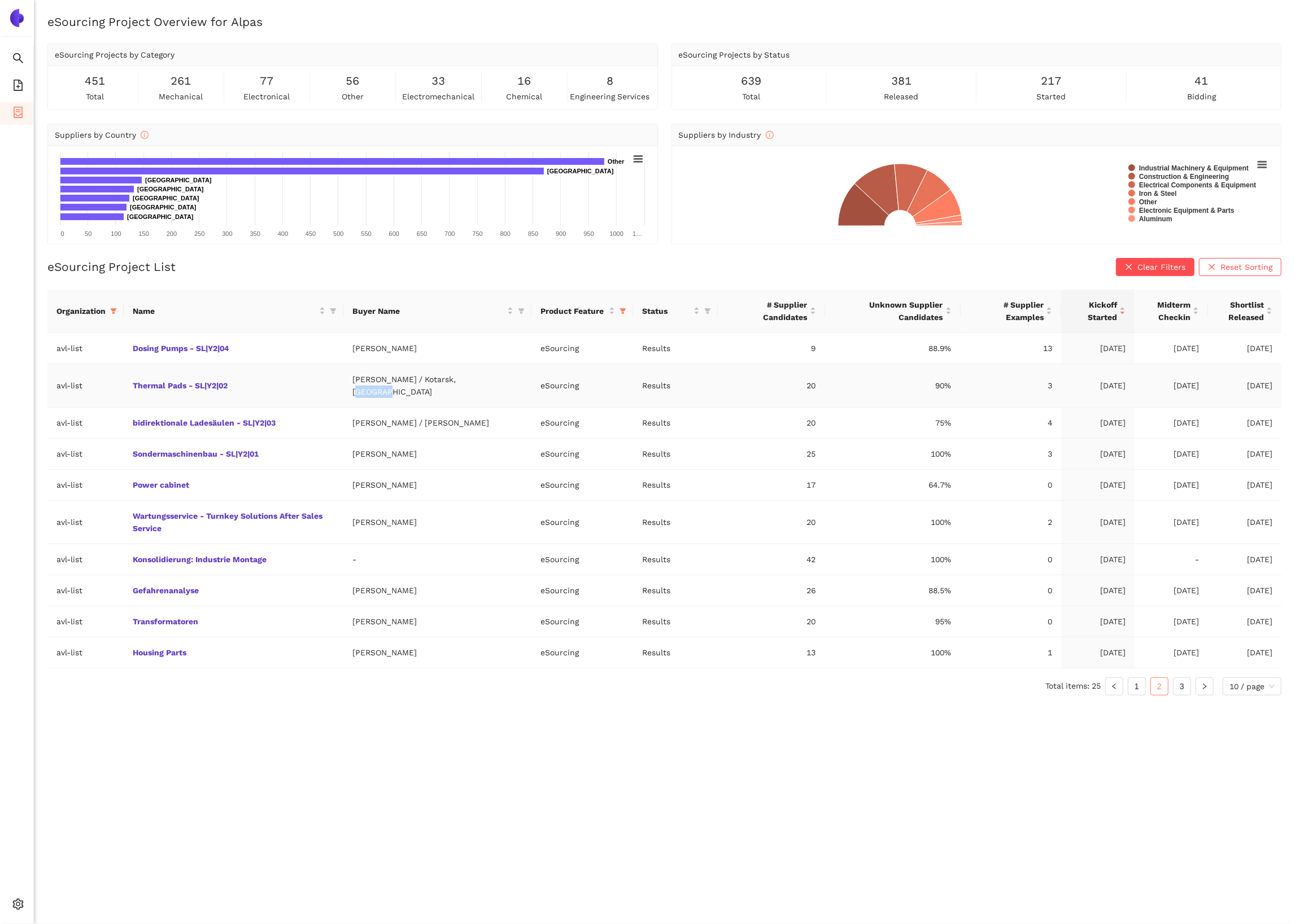
drag, startPoint x: 470, startPoint y: 381, endPoint x: 479, endPoint y: 378, distance: 9.5
click at [482, 381] on td "Fellner, Martin / Kotarsk, Martin" at bounding box center [437, 385] width 188 height 43
click at [479, 378] on td "Fellner, Martin / Kotarsk, Martin" at bounding box center [437, 385] width 188 height 43
drag, startPoint x: 479, startPoint y: 378, endPoint x: 463, endPoint y: 376, distance: 16.1
click at [463, 376] on td "Fellner, Martin / Kotarsk, Martin" at bounding box center [437, 385] width 188 height 43
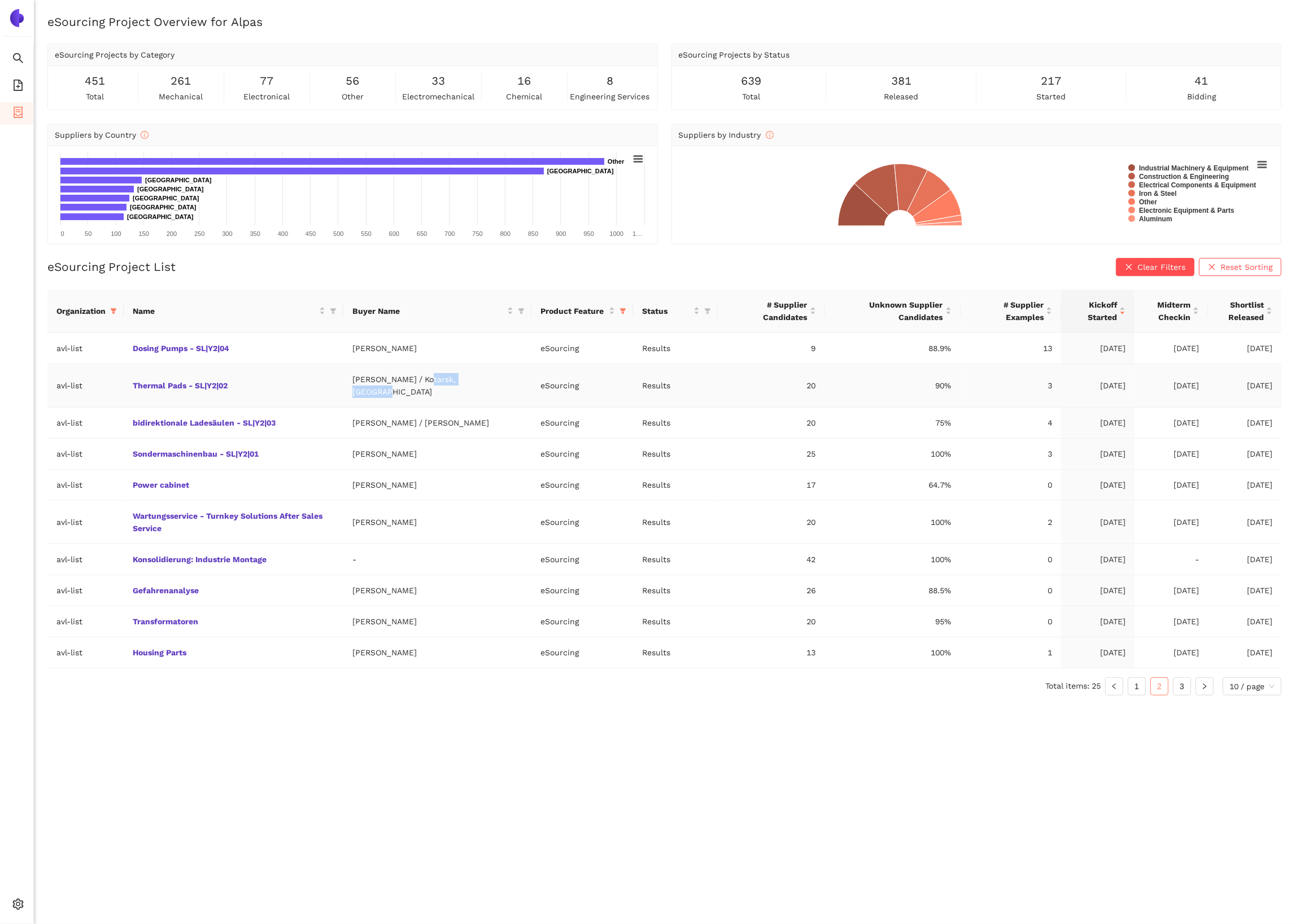
click at [461, 379] on td "Fellner, Martin / Kotarsk, Martin" at bounding box center [437, 385] width 188 height 43
click at [243, 378] on td "Thermal Pads - SL|Y2|02" at bounding box center [233, 385] width 220 height 43
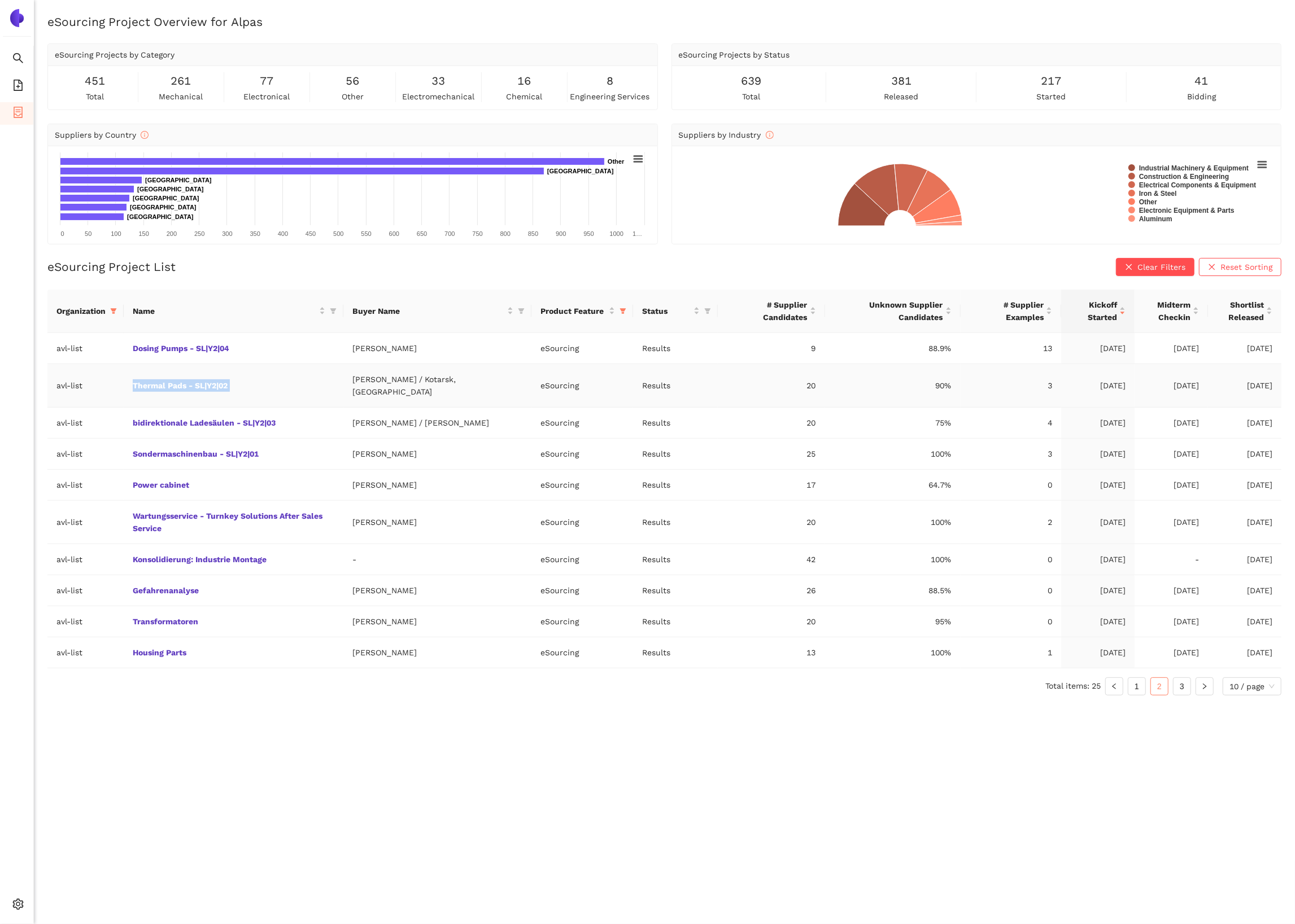
click at [448, 381] on td "Fellner, Martin / Kotarsk, Martin" at bounding box center [437, 385] width 188 height 43
drag, startPoint x: 448, startPoint y: 381, endPoint x: 481, endPoint y: 382, distance: 33.0
click at [481, 382] on td "Fellner, Martin / Kotarsk, Martin" at bounding box center [437, 385] width 188 height 43
